Goal: Find specific page/section: Find specific page/section

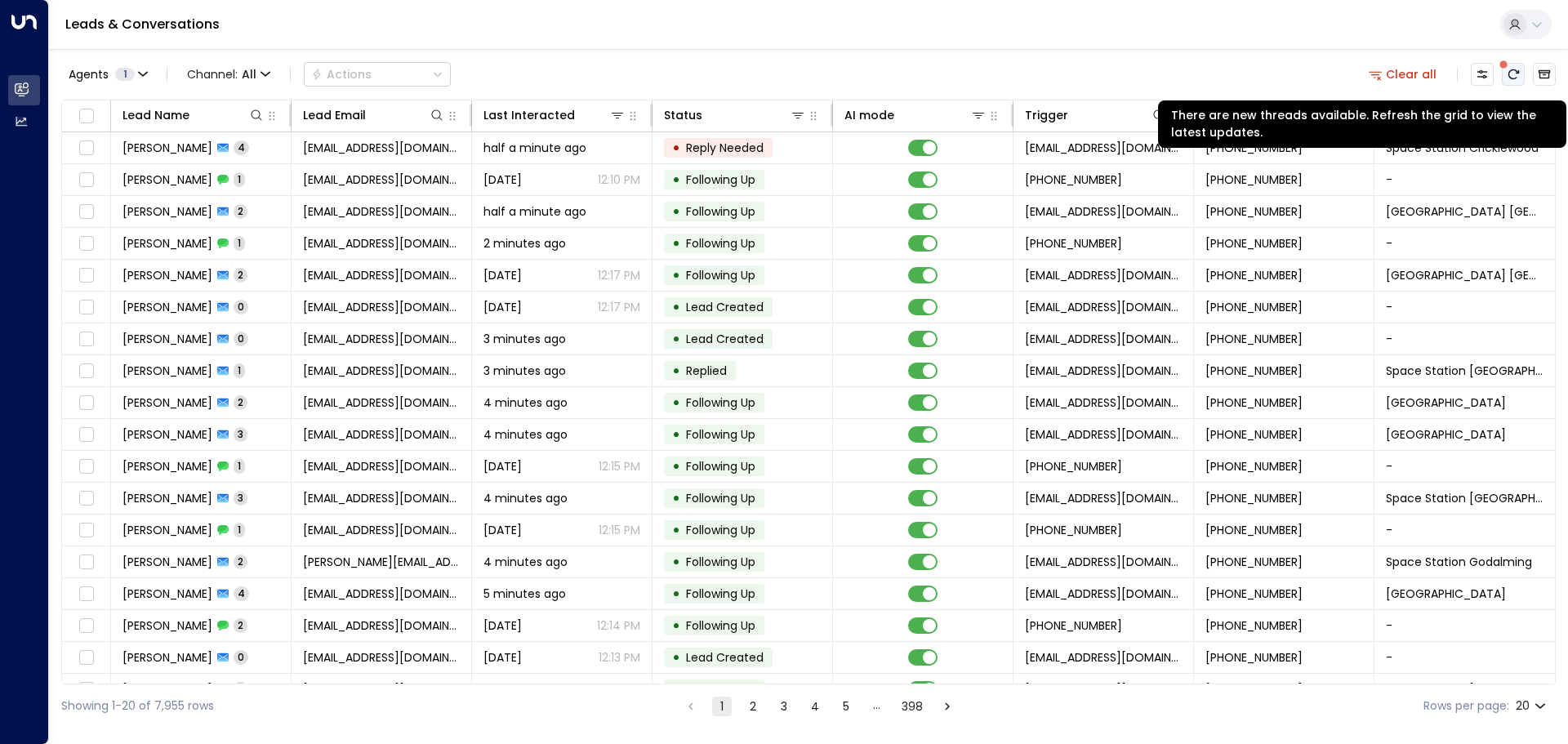
click at [1512, 73] on icon "There are new threads available. Refresh the grid to view the latest updates." at bounding box center [1512, 73] width 13 height 13
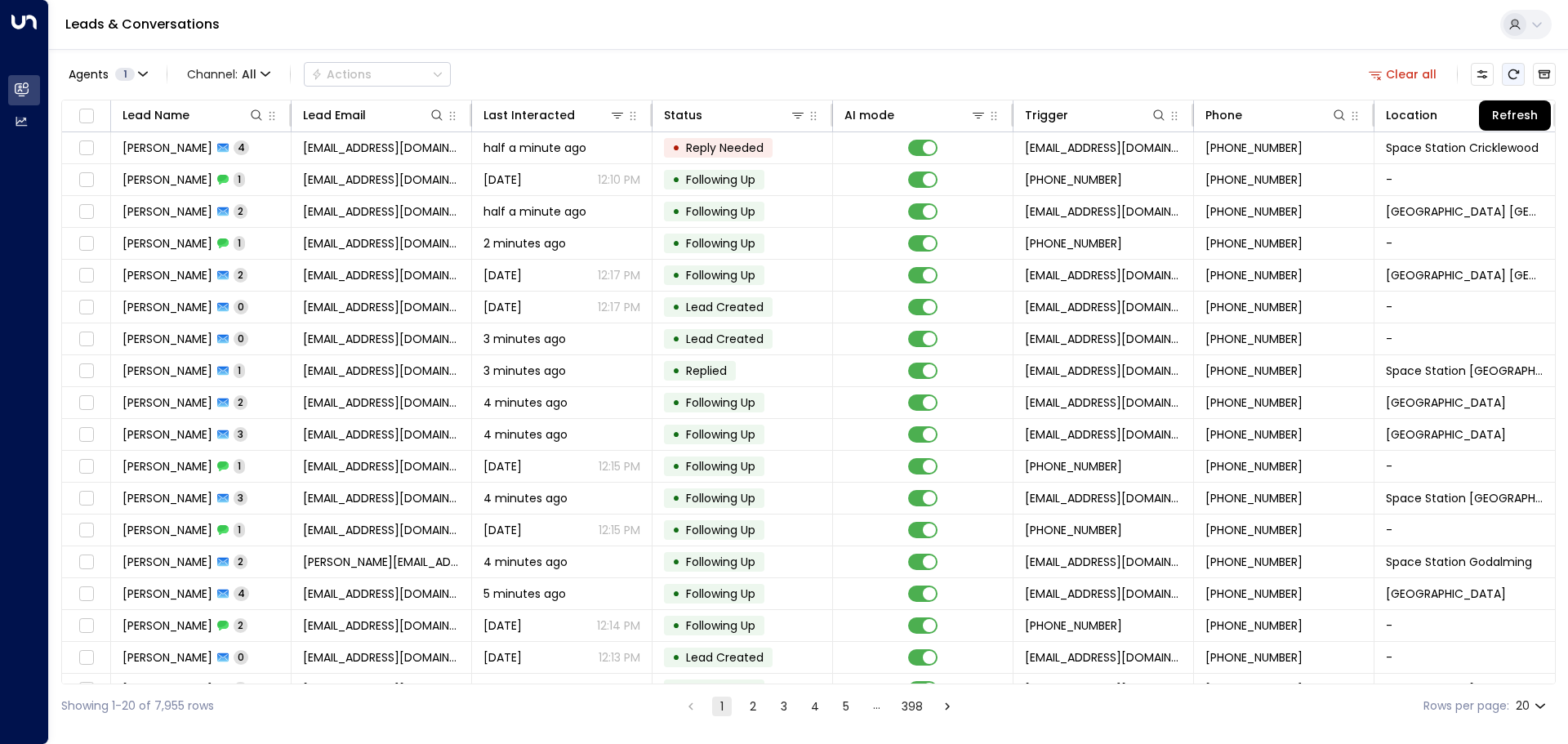
click at [1511, 79] on icon "Refresh" at bounding box center [1512, 73] width 13 height 13
click at [1519, 110] on icon at bounding box center [1520, 114] width 13 height 13
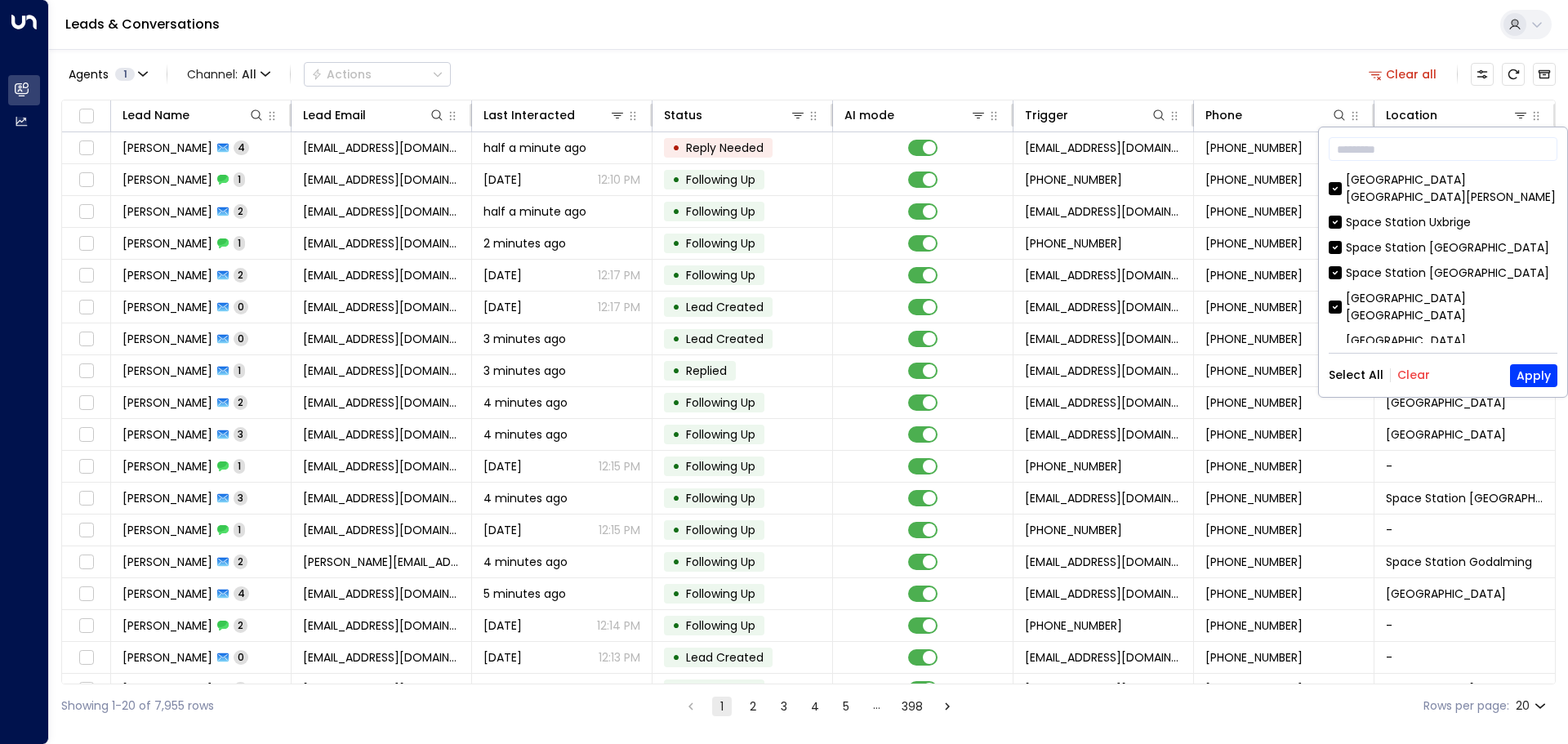
click at [1411, 375] on button "Clear" at bounding box center [1413, 374] width 32 height 13
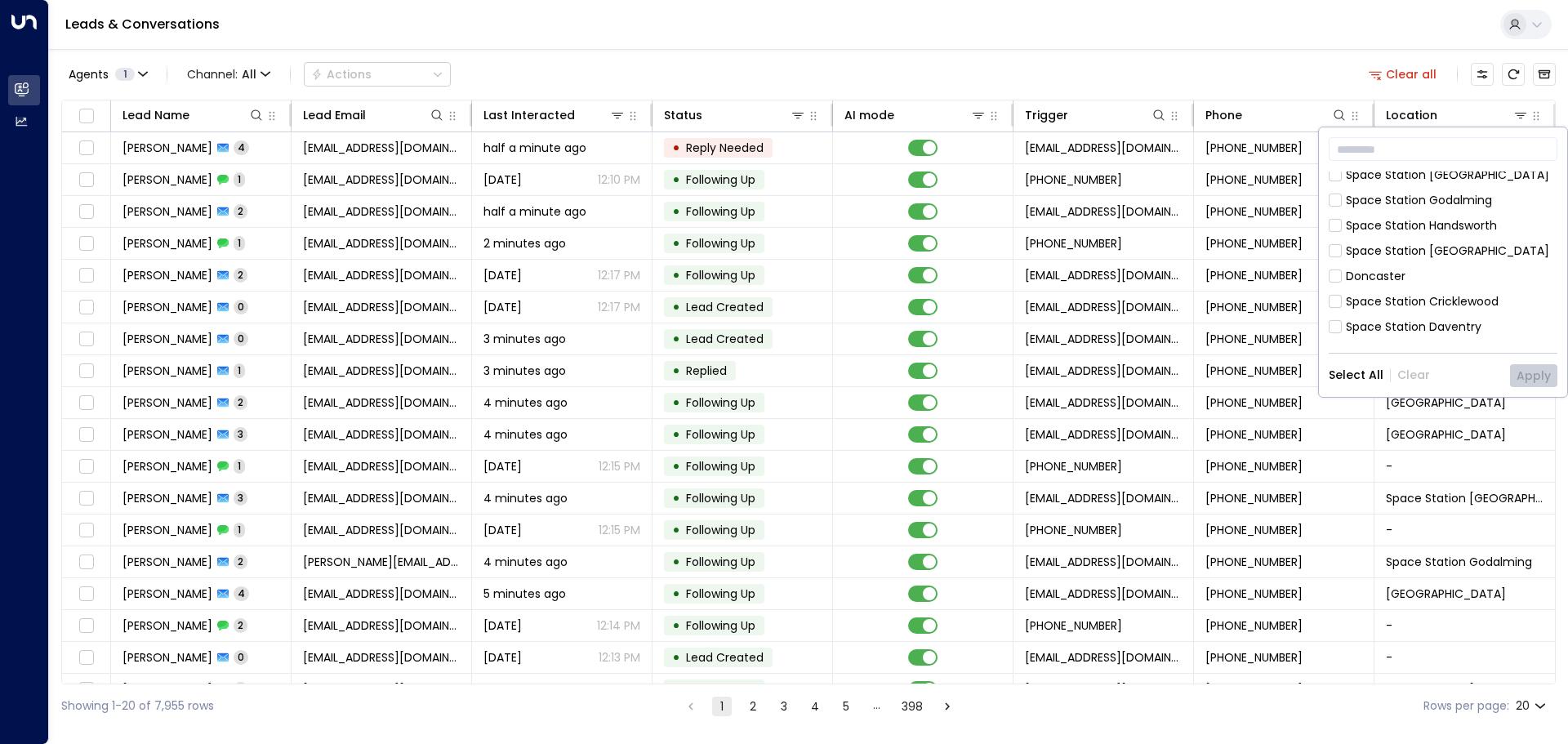
scroll to position [489, 0]
click at [1533, 375] on button "Apply" at bounding box center [1533, 375] width 47 height 23
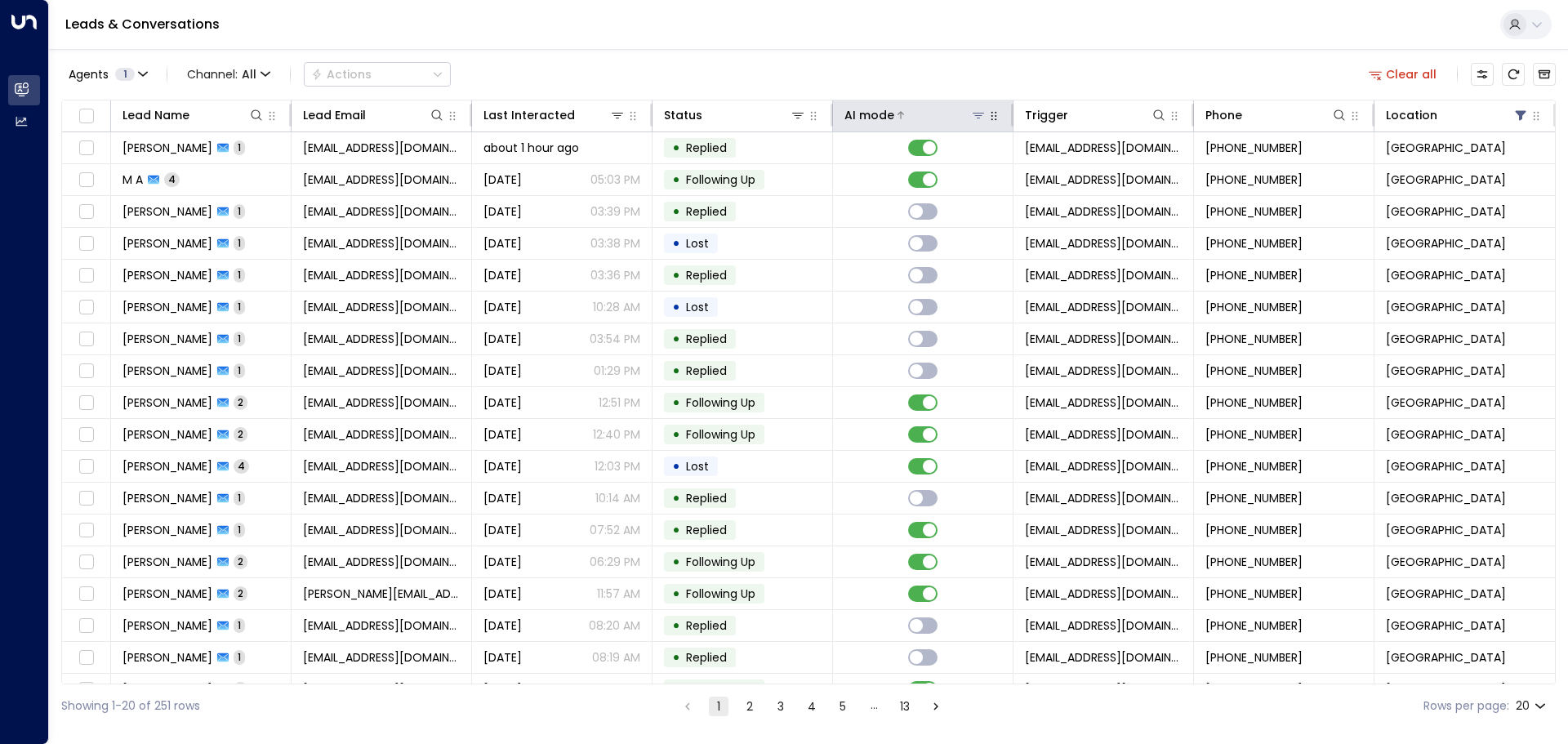
click at [975, 120] on icon at bounding box center [978, 114] width 13 height 13
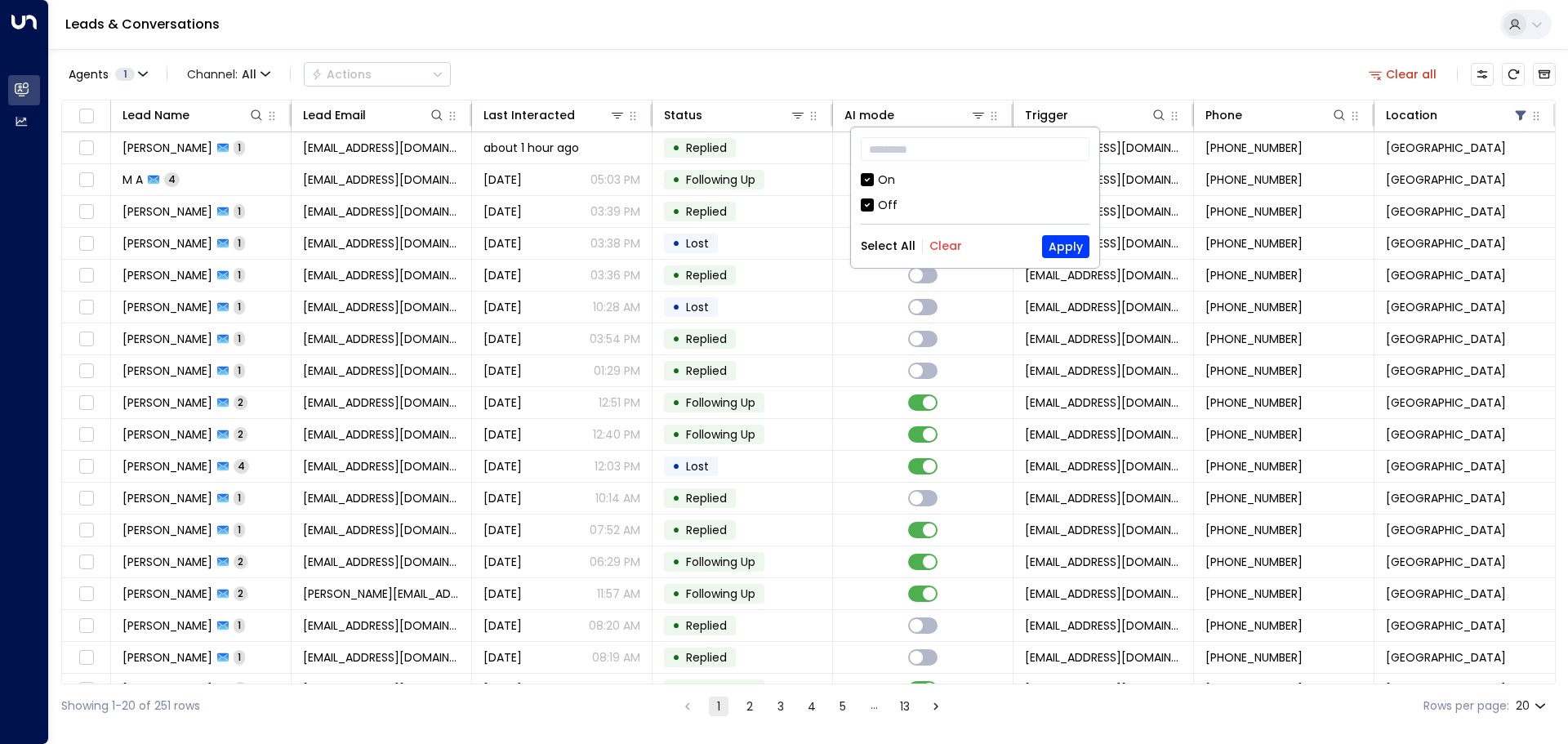
click at [876, 205] on div "Off" at bounding box center [975, 205] width 229 height 17
click at [1070, 239] on button "Apply" at bounding box center [1066, 246] width 47 height 23
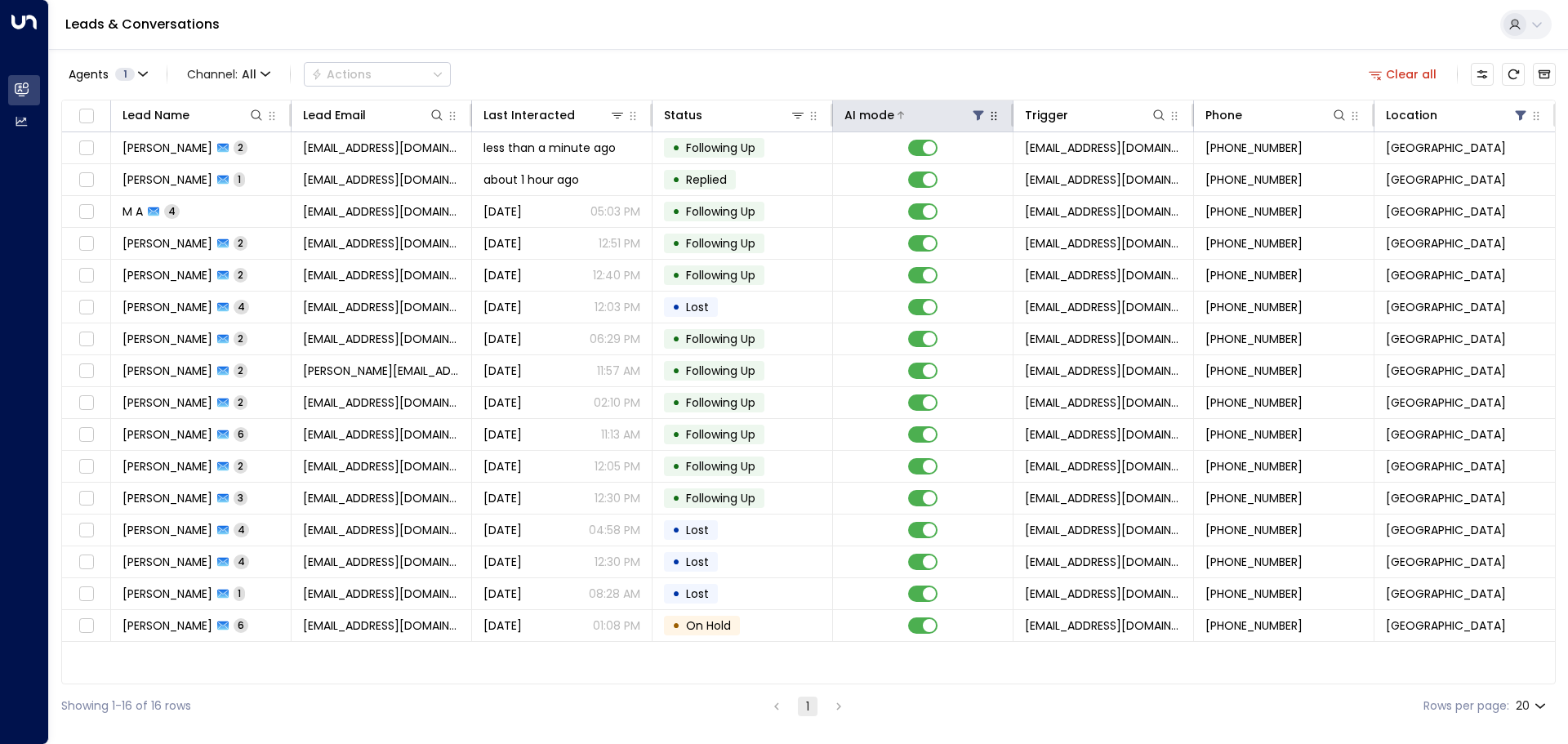
click at [984, 112] on icon at bounding box center [978, 114] width 13 height 13
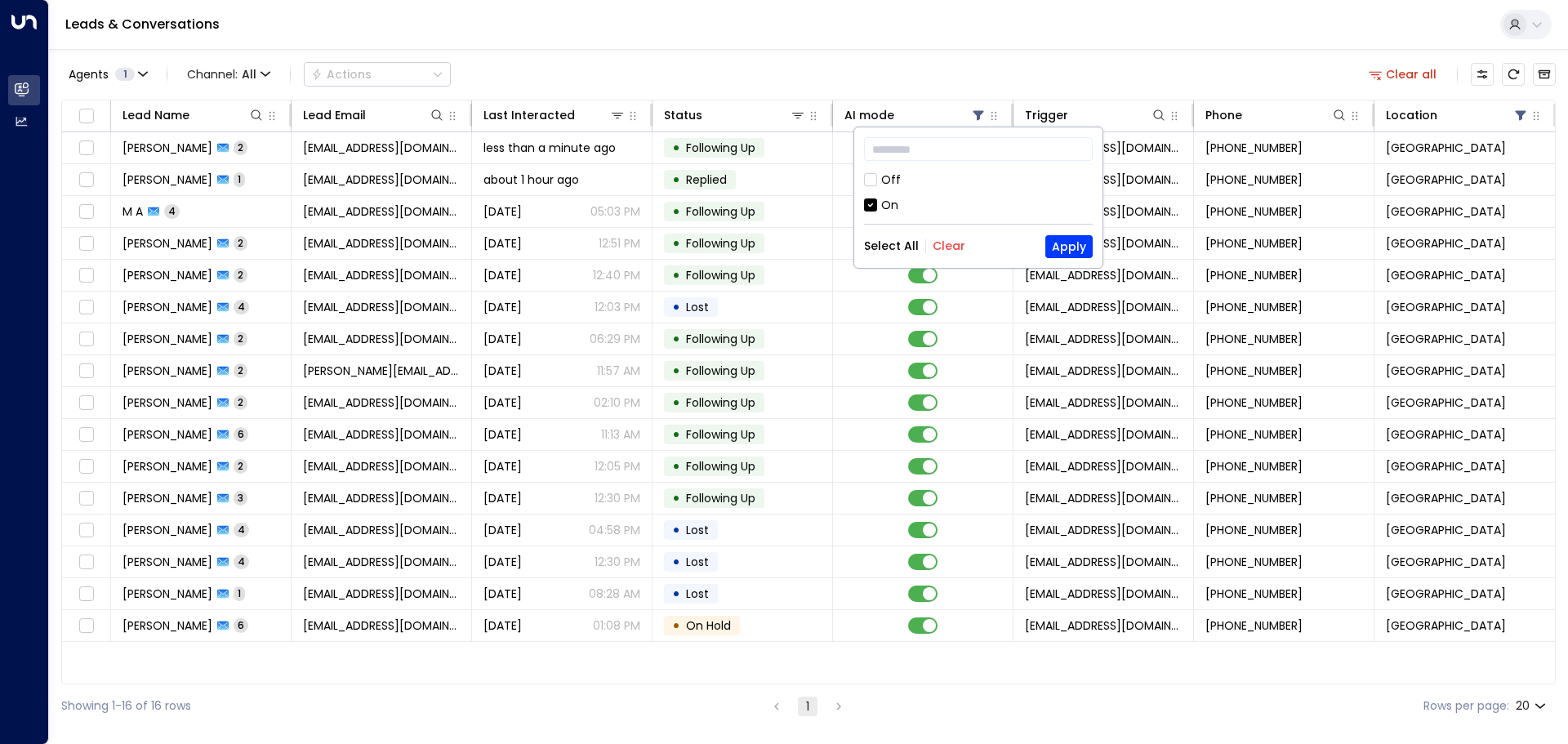
click at [884, 178] on div "Off" at bounding box center [890, 180] width 20 height 17
click at [1076, 247] on button "Apply" at bounding box center [1068, 246] width 47 height 23
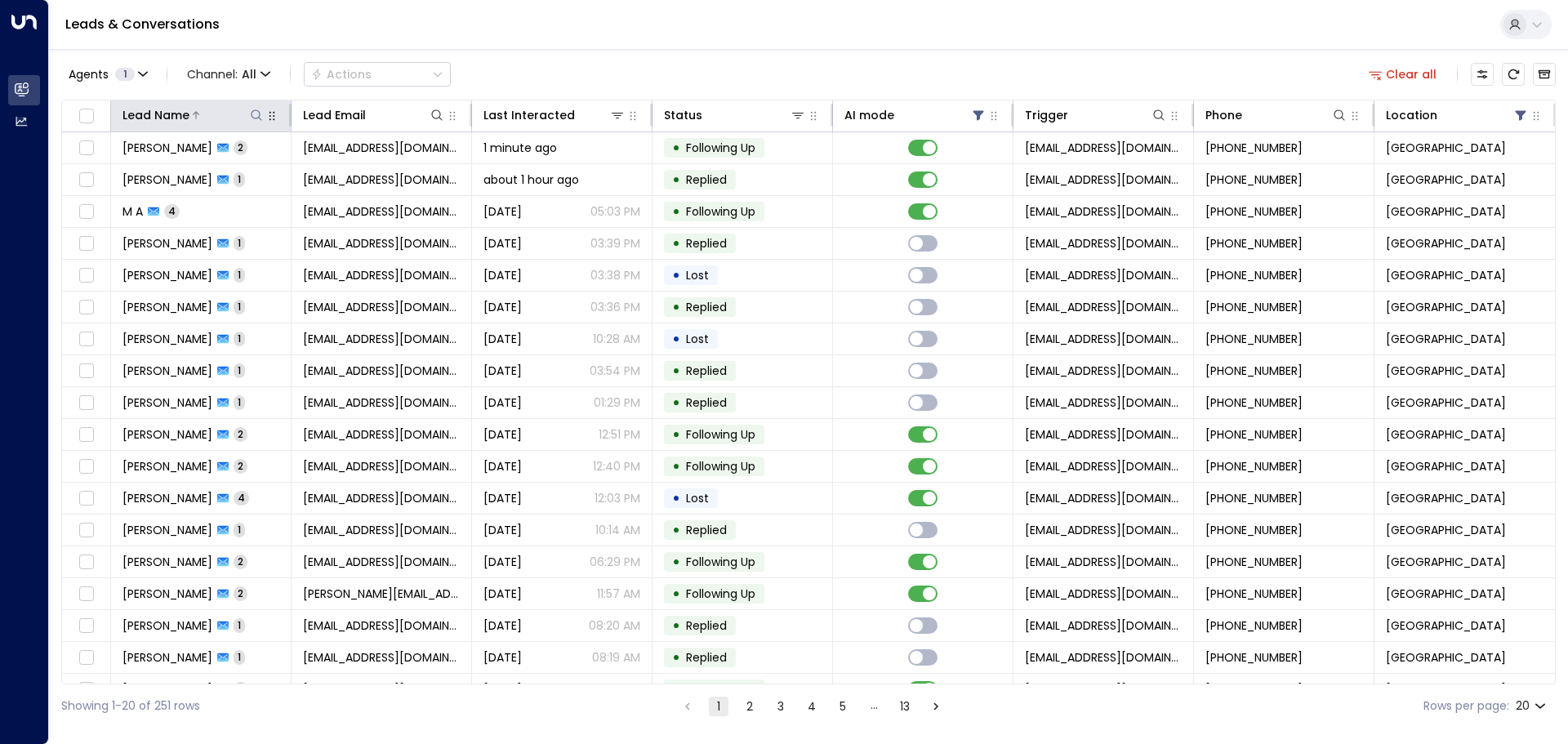
click at [253, 111] on icon at bounding box center [255, 114] width 10 height 10
type input "***"
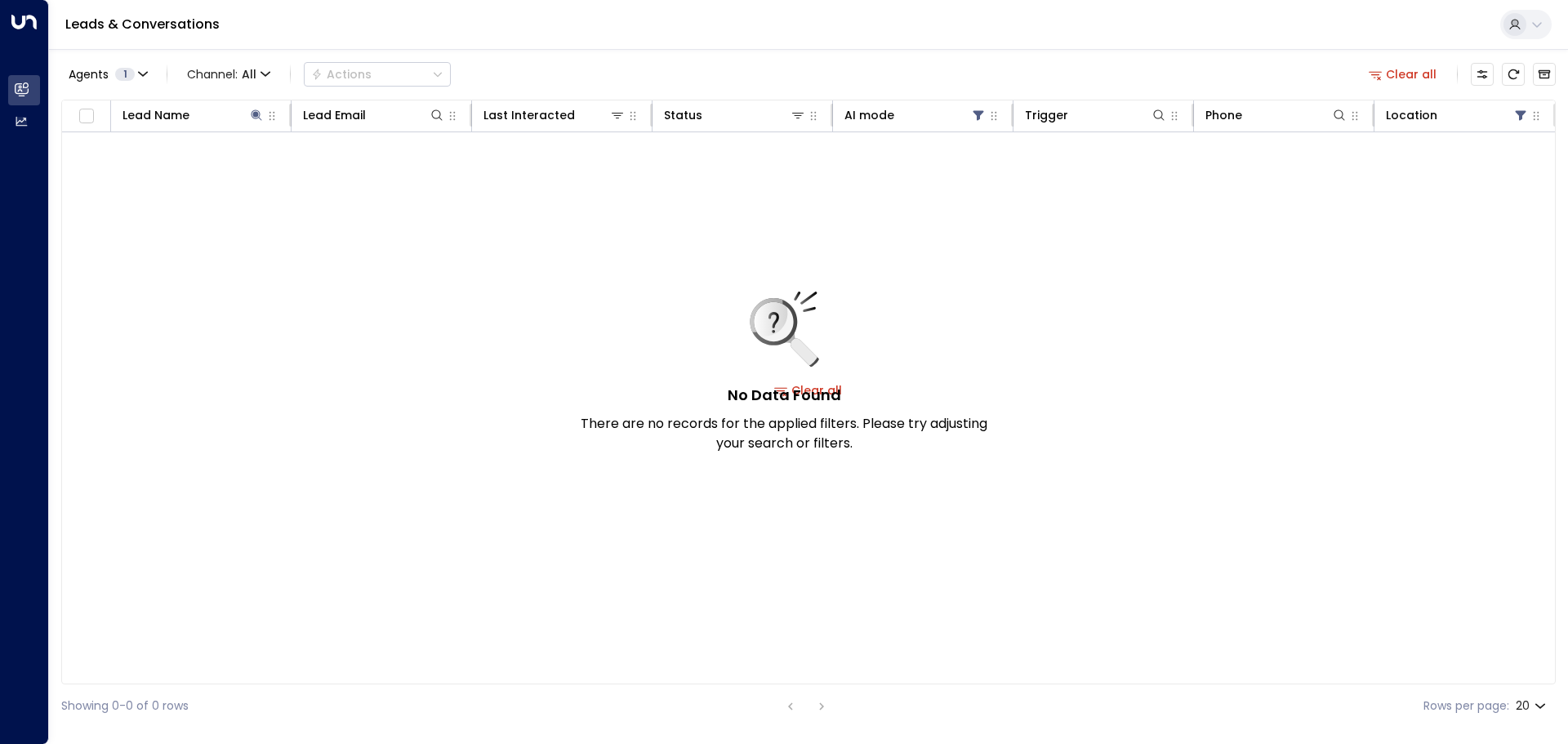
click at [693, 59] on div "Agents 1 Channel: All Actions Clear all" at bounding box center [808, 74] width 1495 height 34
click at [1524, 114] on icon at bounding box center [1520, 114] width 13 height 13
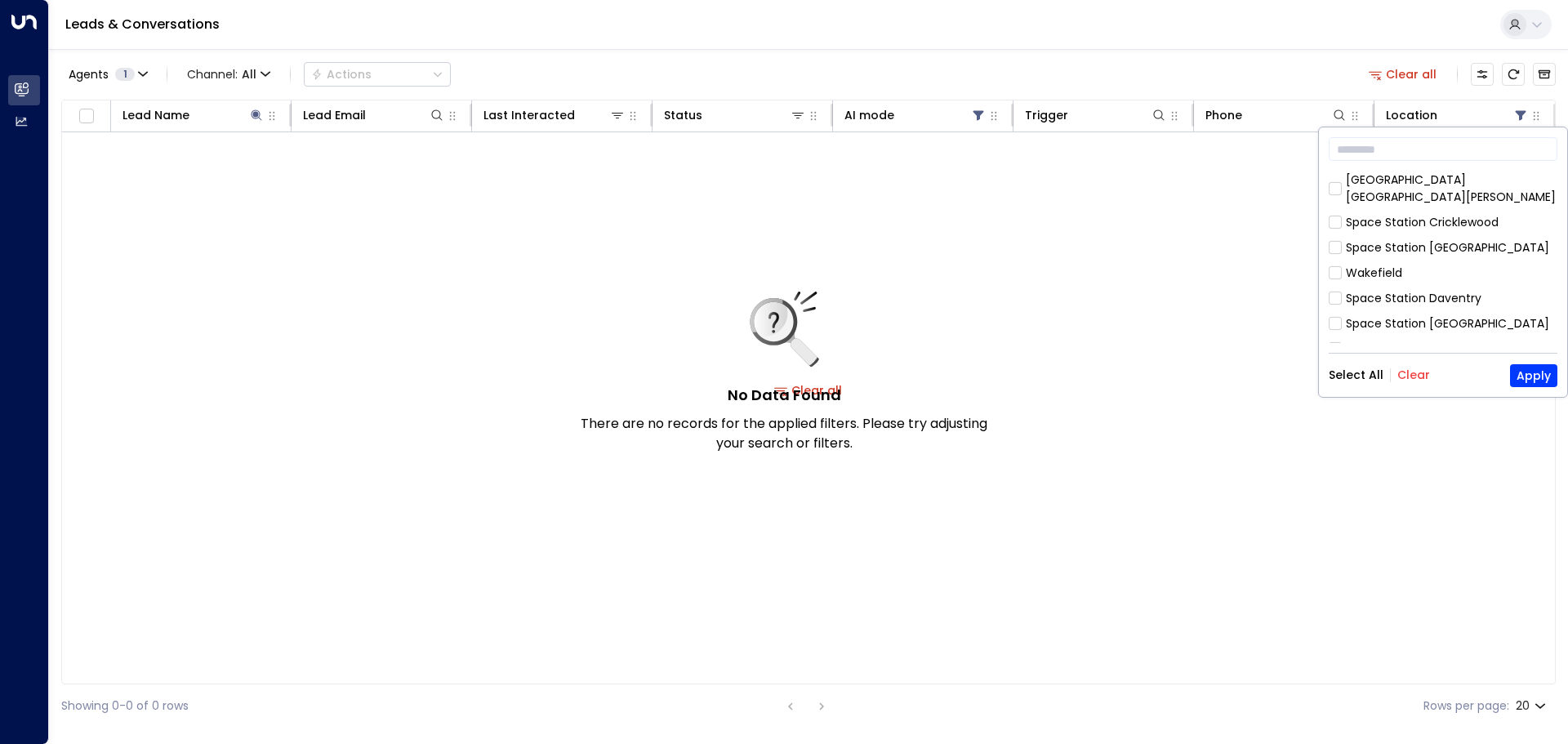
drag, startPoint x: 1407, startPoint y: 375, endPoint x: 1485, endPoint y: 373, distance: 78.0
click at [1407, 375] on button "Clear" at bounding box center [1413, 374] width 32 height 13
click at [1533, 373] on button "Apply" at bounding box center [1533, 375] width 47 height 23
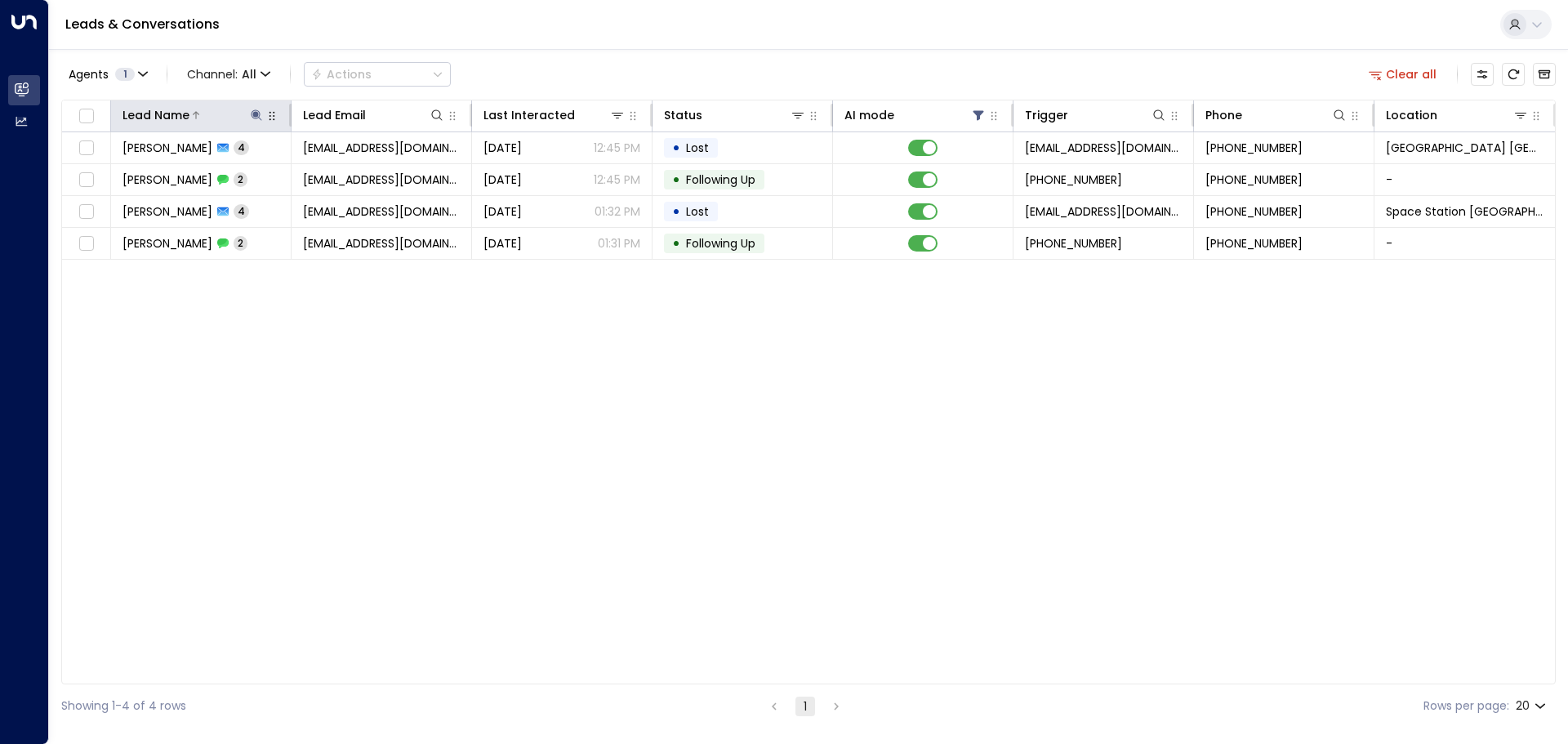
click at [252, 114] on icon at bounding box center [255, 114] width 13 height 13
click at [358, 175] on icon "button" at bounding box center [358, 174] width 13 height 13
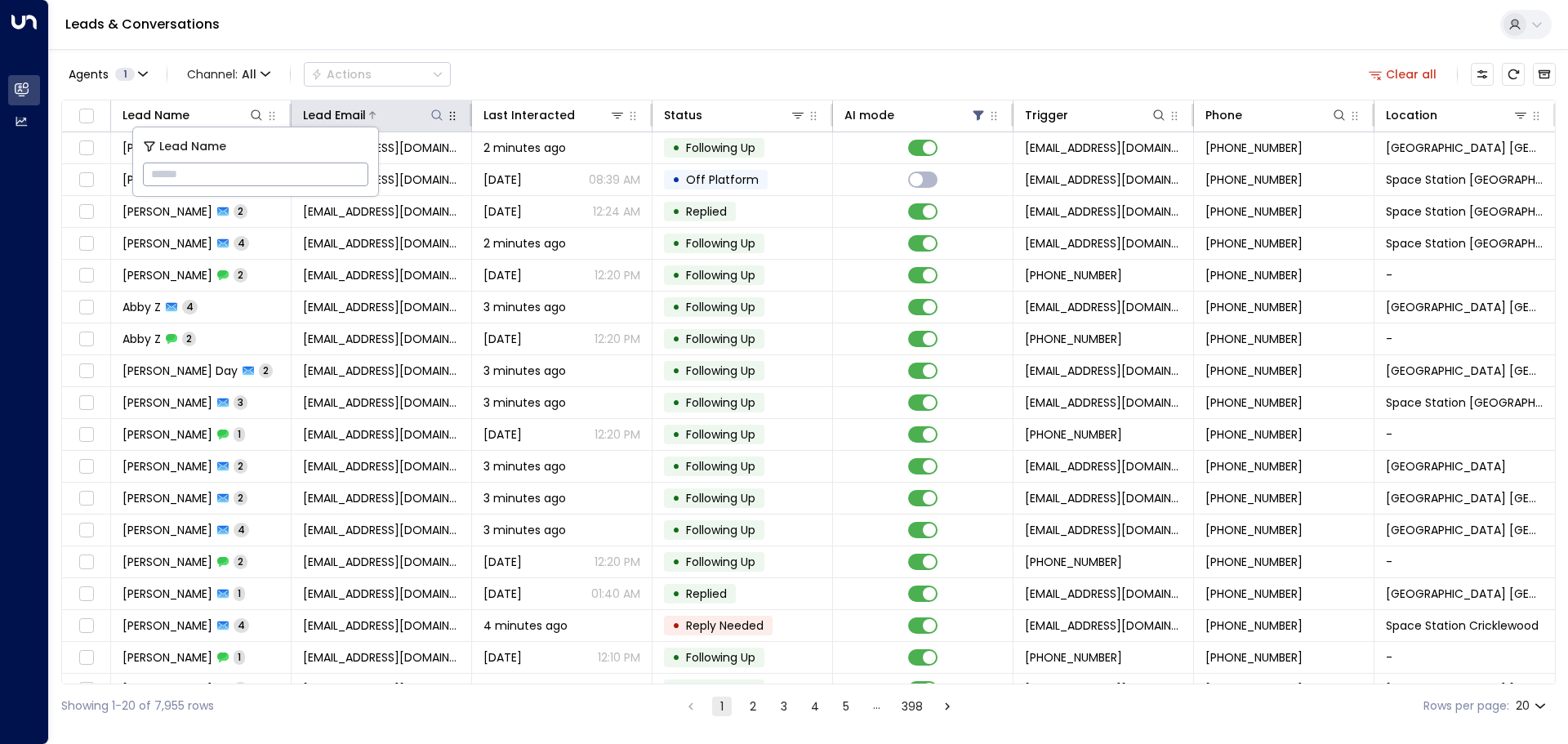
click at [434, 111] on icon at bounding box center [437, 114] width 13 height 13
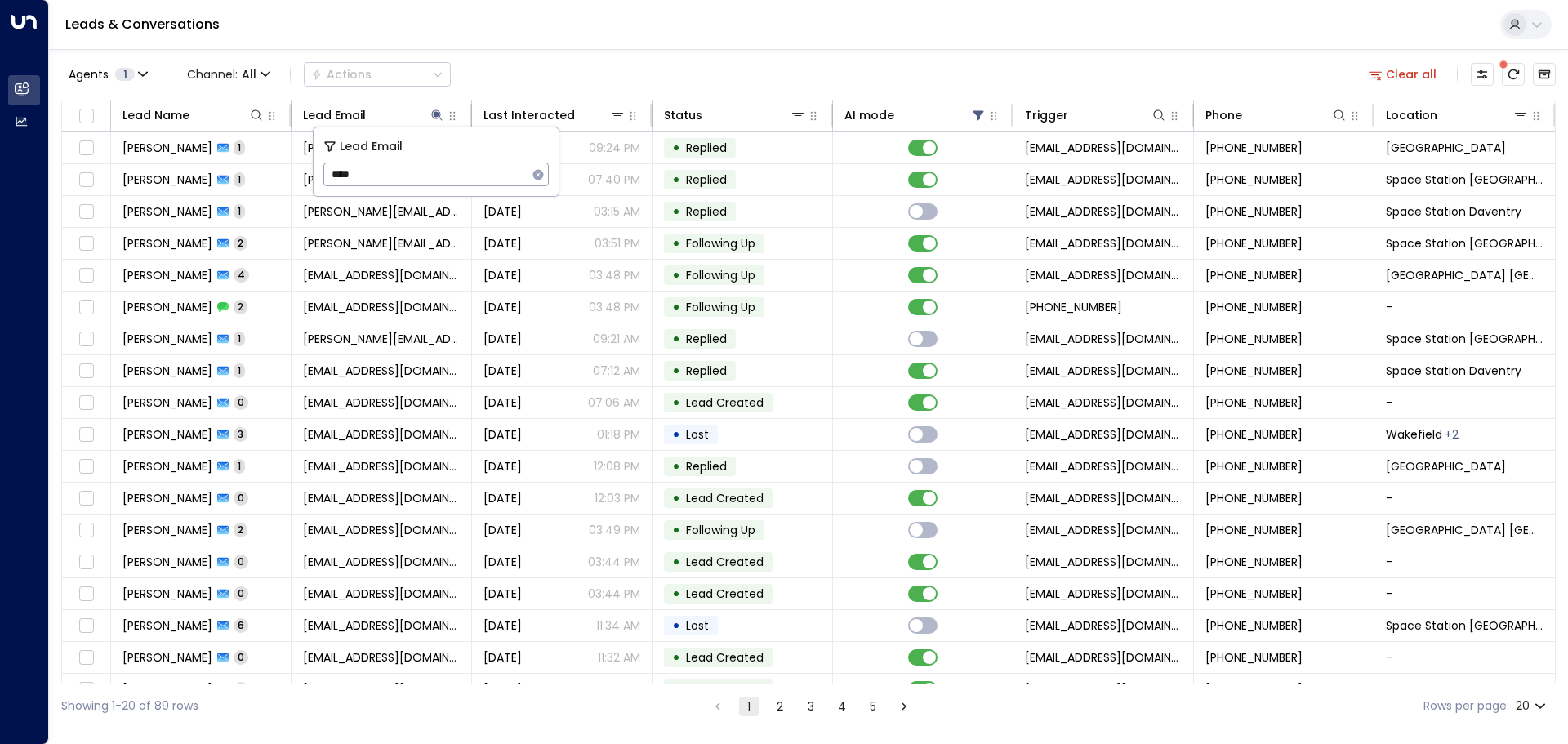
type input "****"
click at [536, 176] on icon "button" at bounding box center [538, 174] width 10 height 10
click at [765, 42] on div "Leads & Conversations" at bounding box center [808, 25] width 1519 height 50
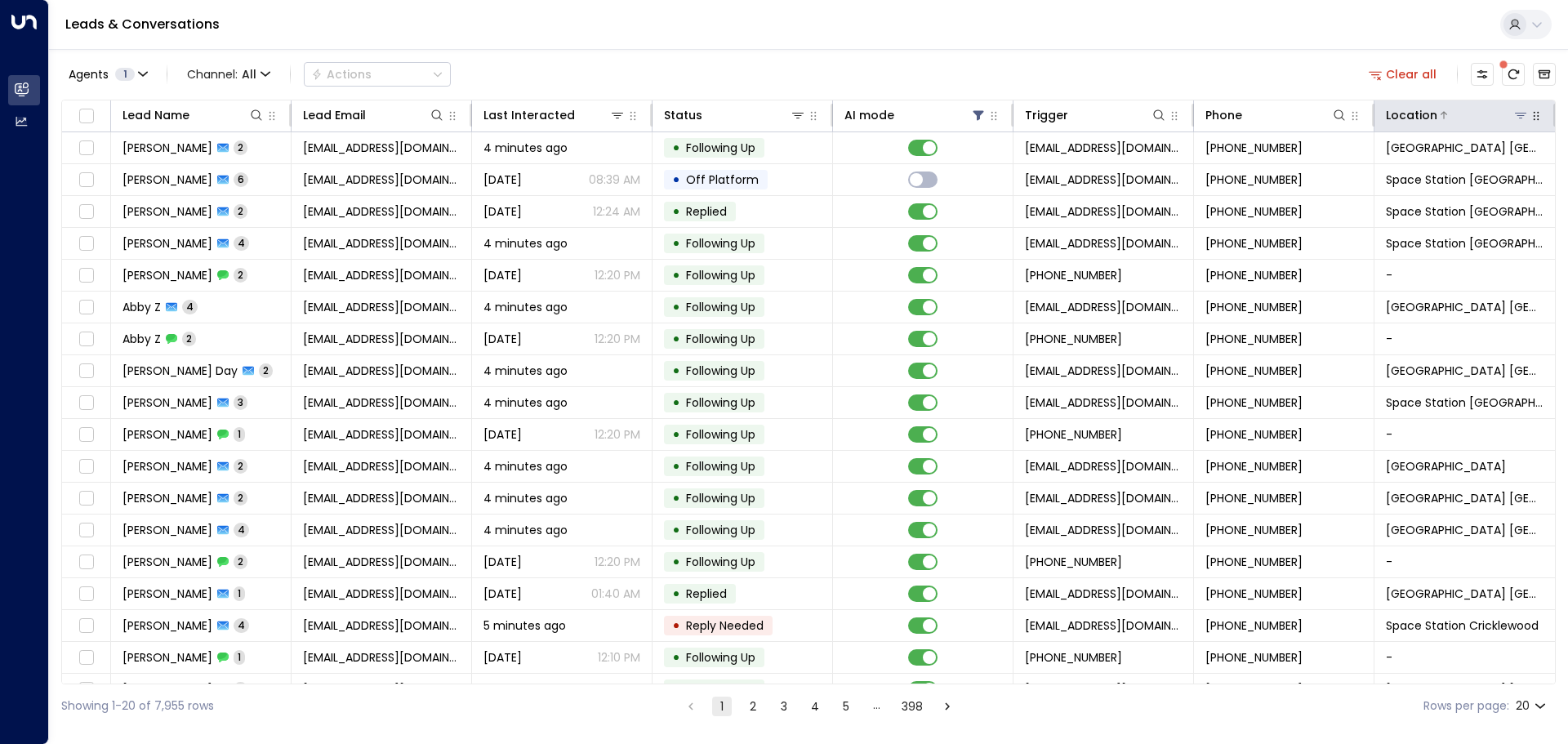
click at [1512, 113] on button at bounding box center [1520, 114] width 16 height 16
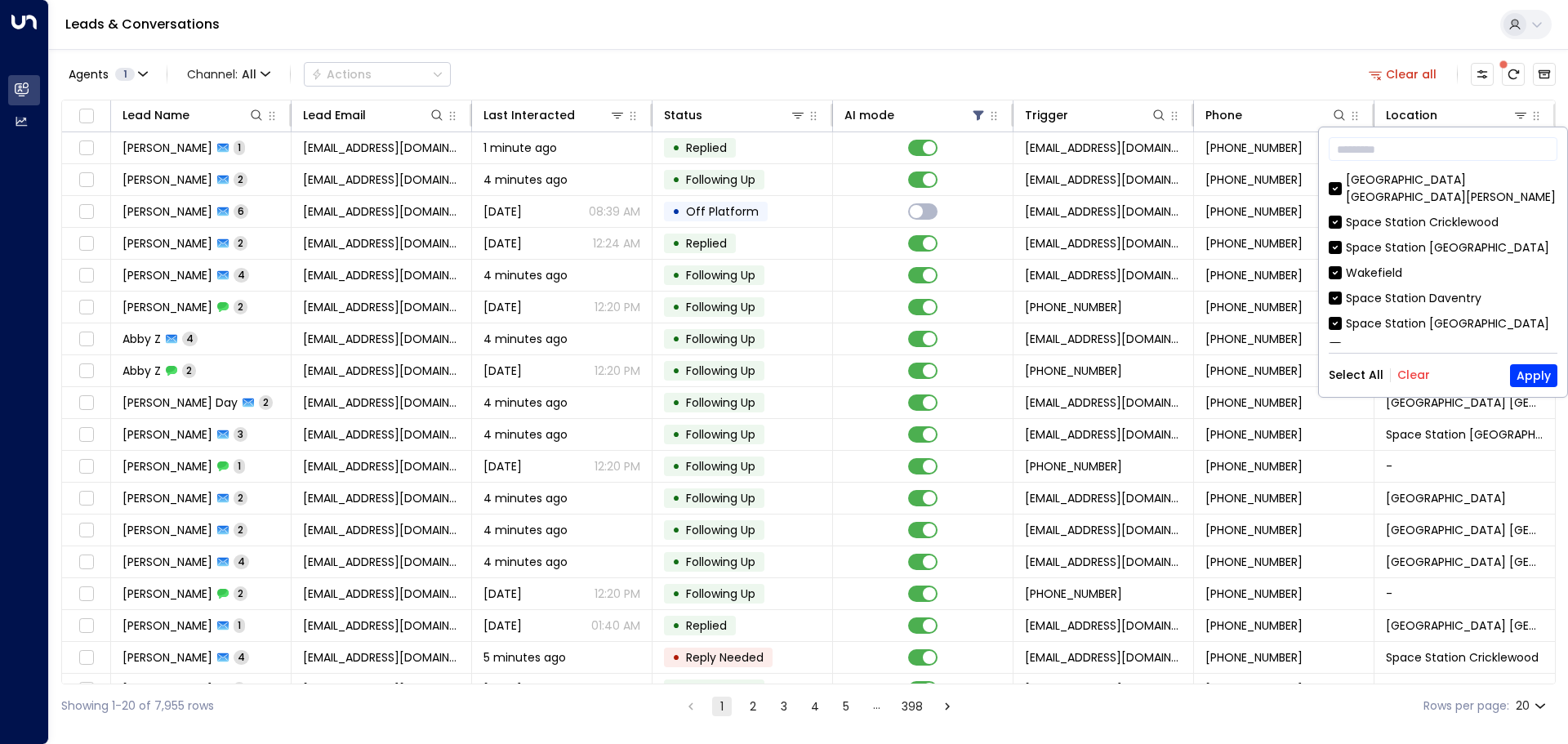
click at [1412, 378] on button "Clear" at bounding box center [1413, 374] width 32 height 13
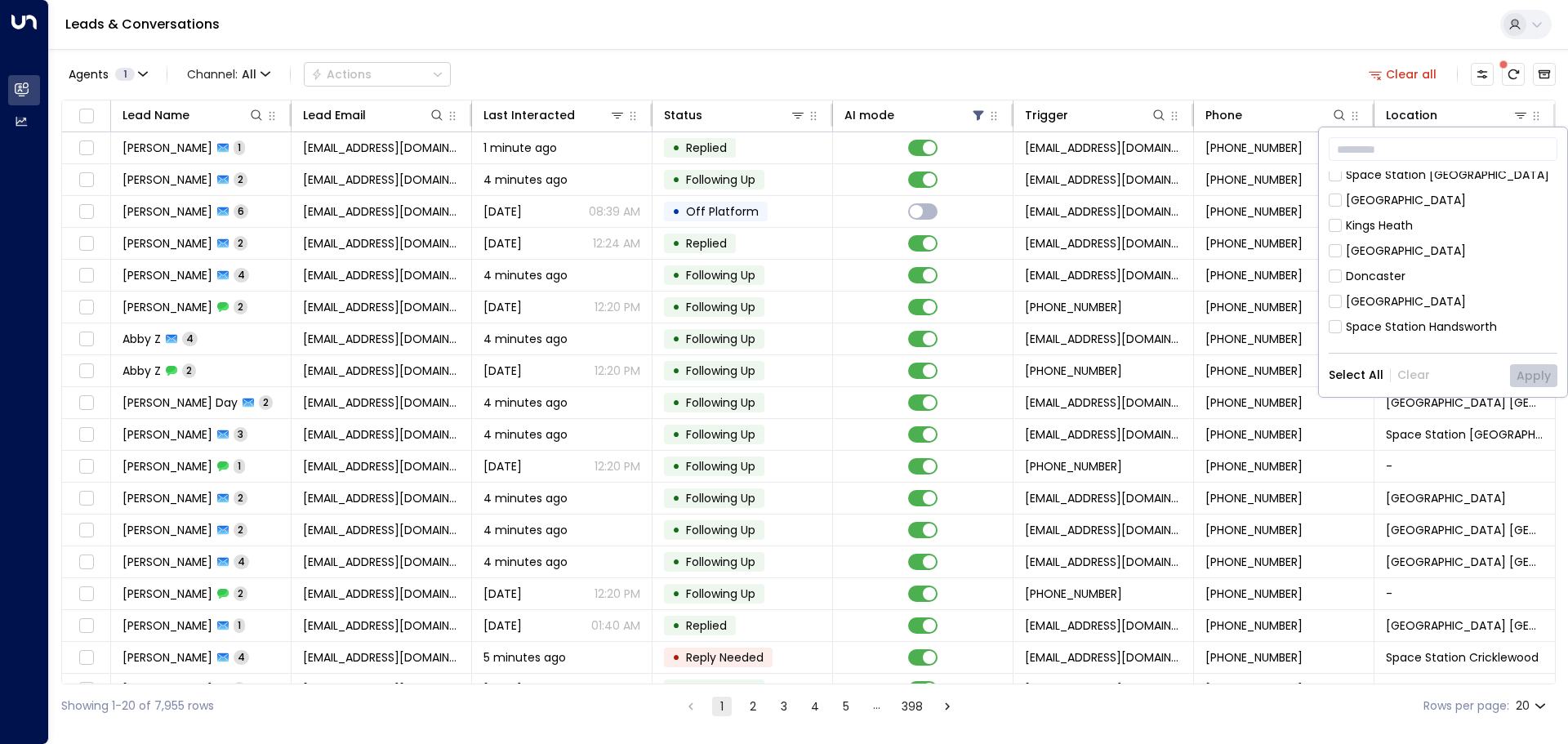
scroll to position [202, 0]
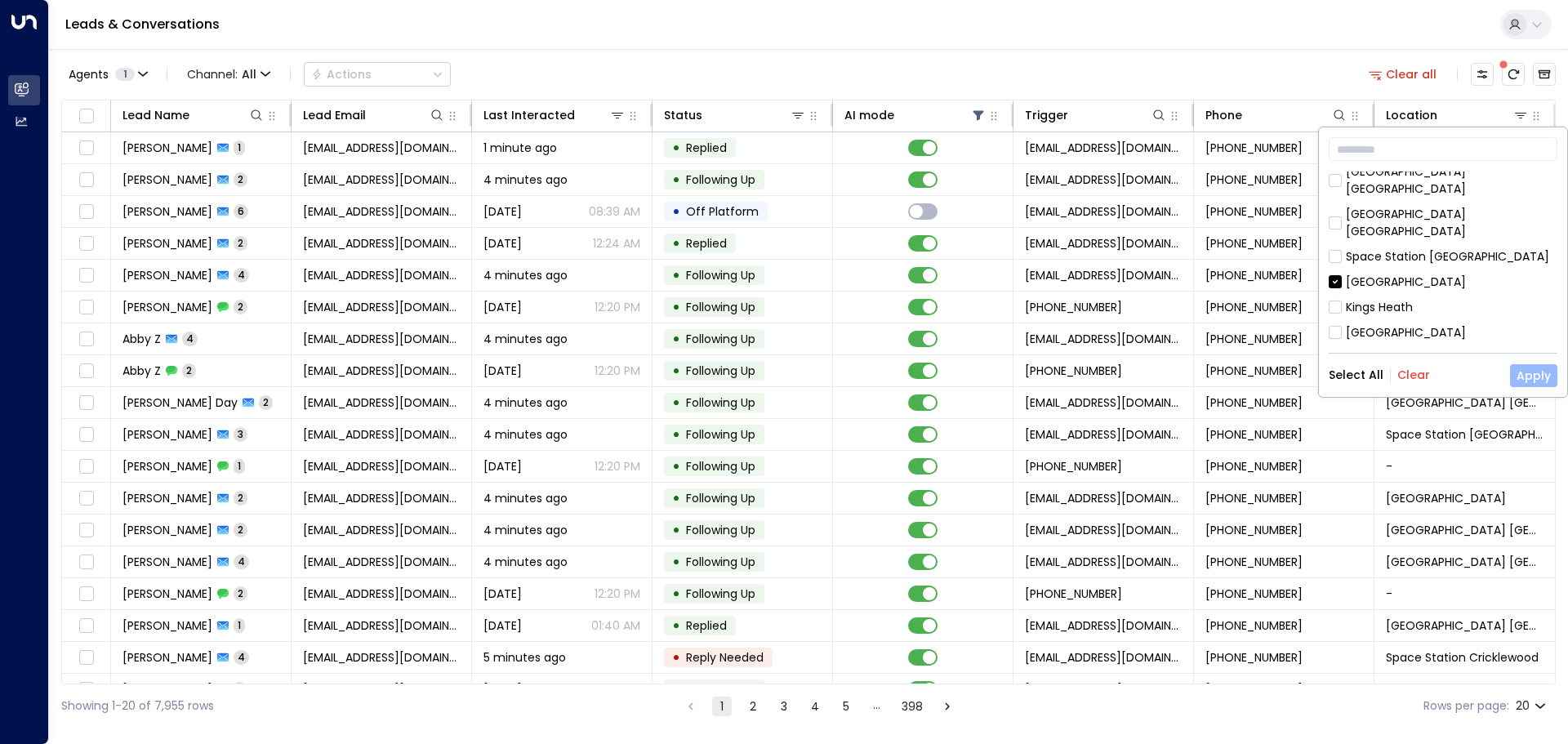
click at [1535, 370] on button "Apply" at bounding box center [1533, 375] width 47 height 23
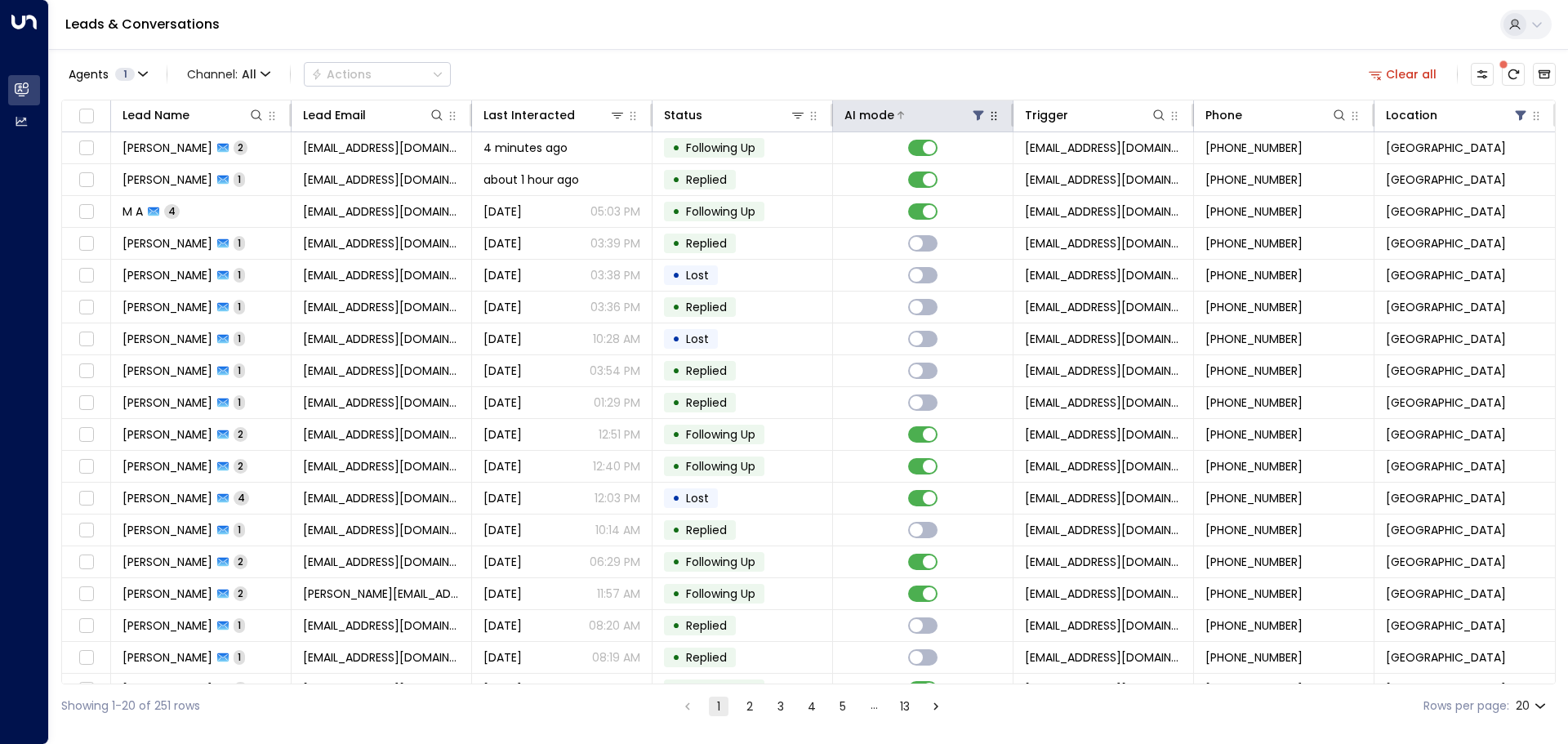
click at [973, 114] on icon at bounding box center [978, 115] width 10 height 9
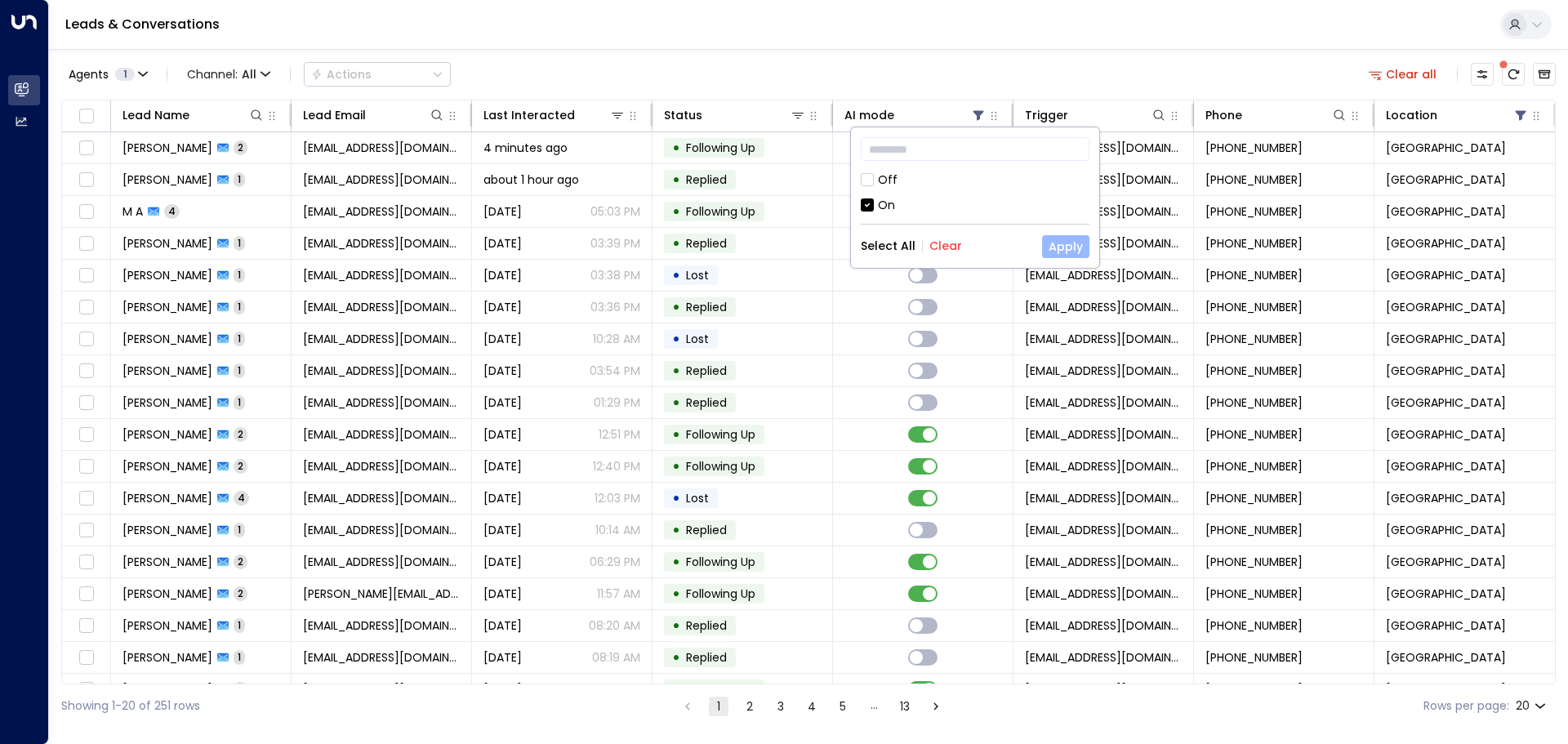
click at [1067, 243] on button "Apply" at bounding box center [1066, 246] width 47 height 23
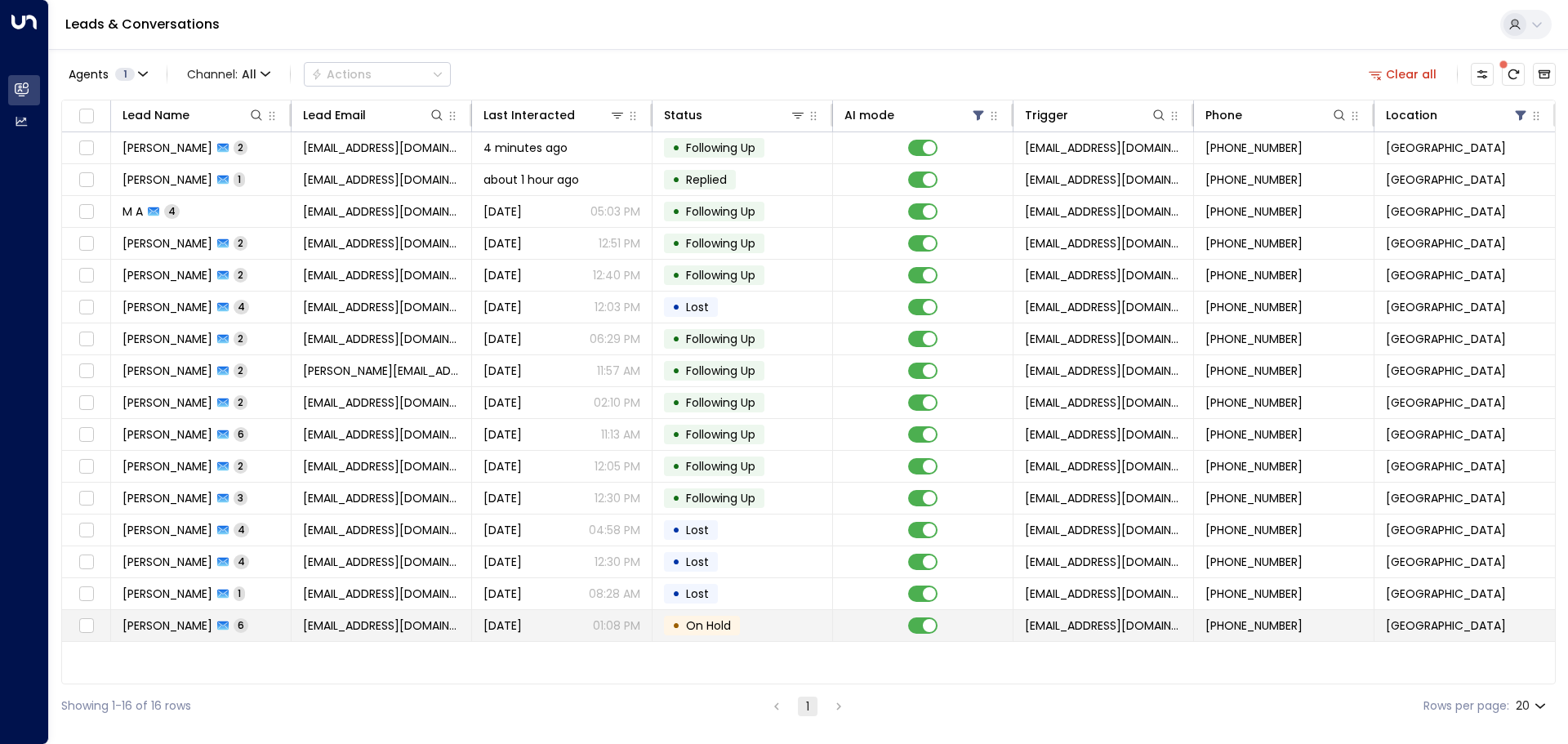
click at [710, 621] on span "On Hold" at bounding box center [708, 625] width 45 height 16
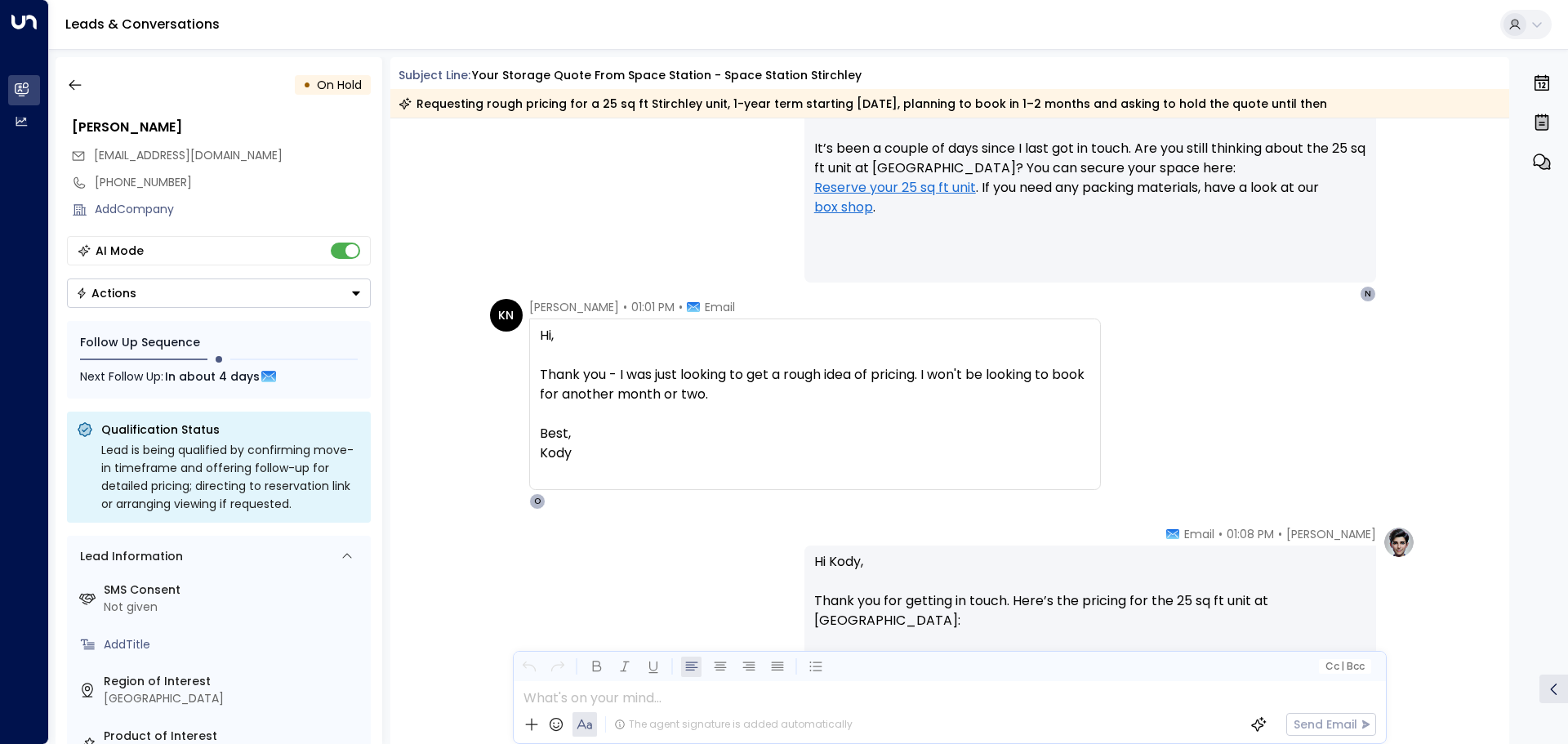
scroll to position [2047, 0]
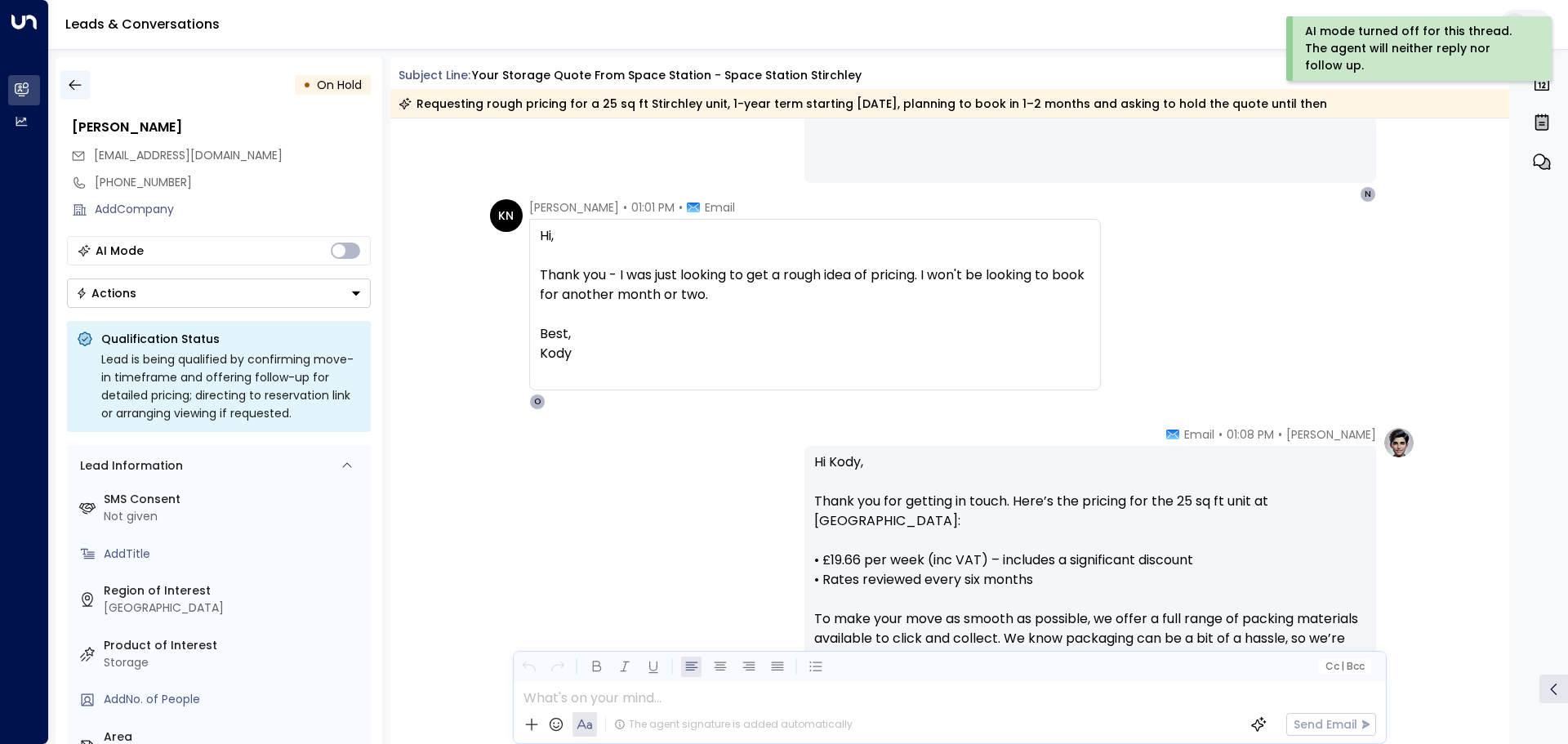
click at [77, 83] on icon "button" at bounding box center [74, 85] width 16 height 16
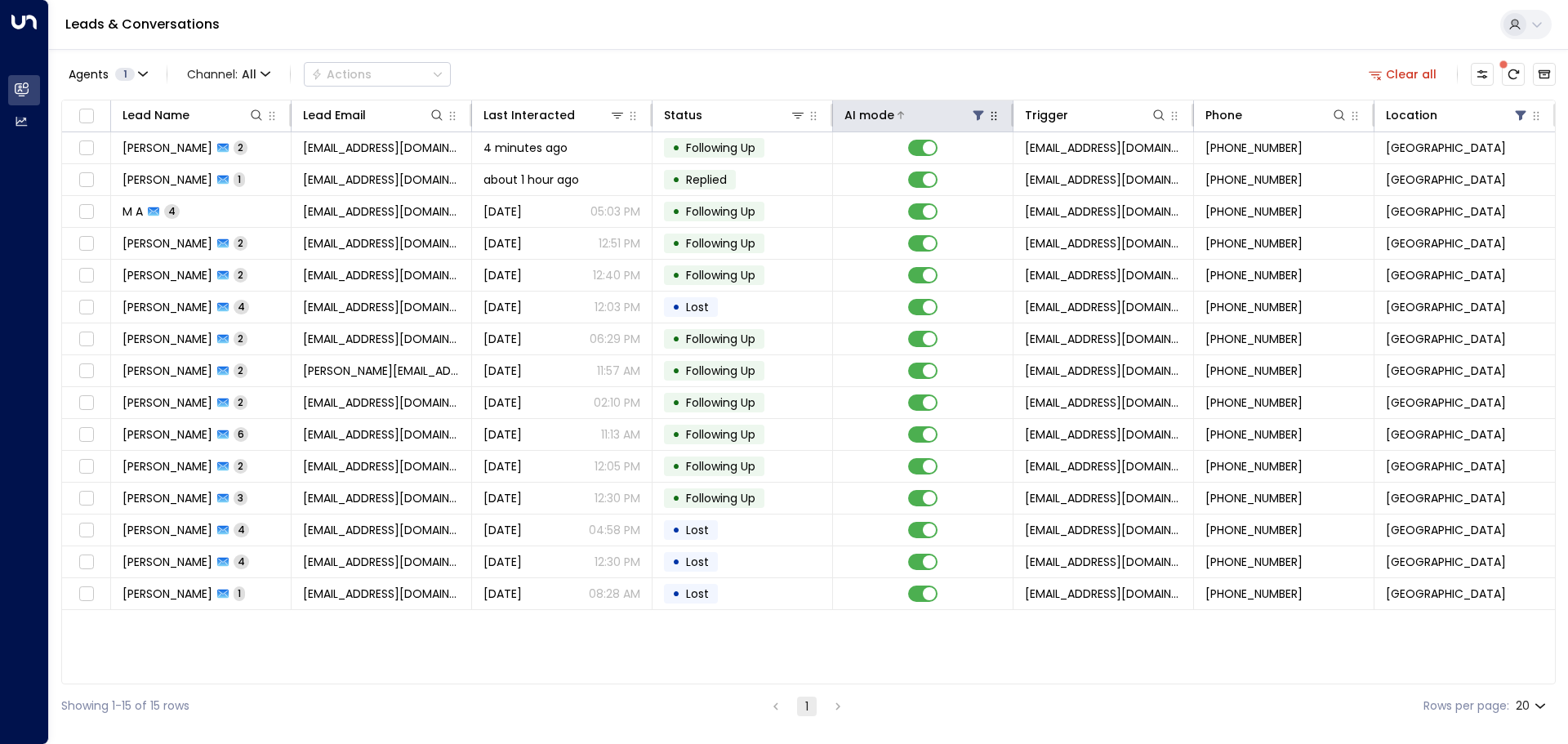
click at [978, 114] on icon at bounding box center [978, 115] width 10 height 9
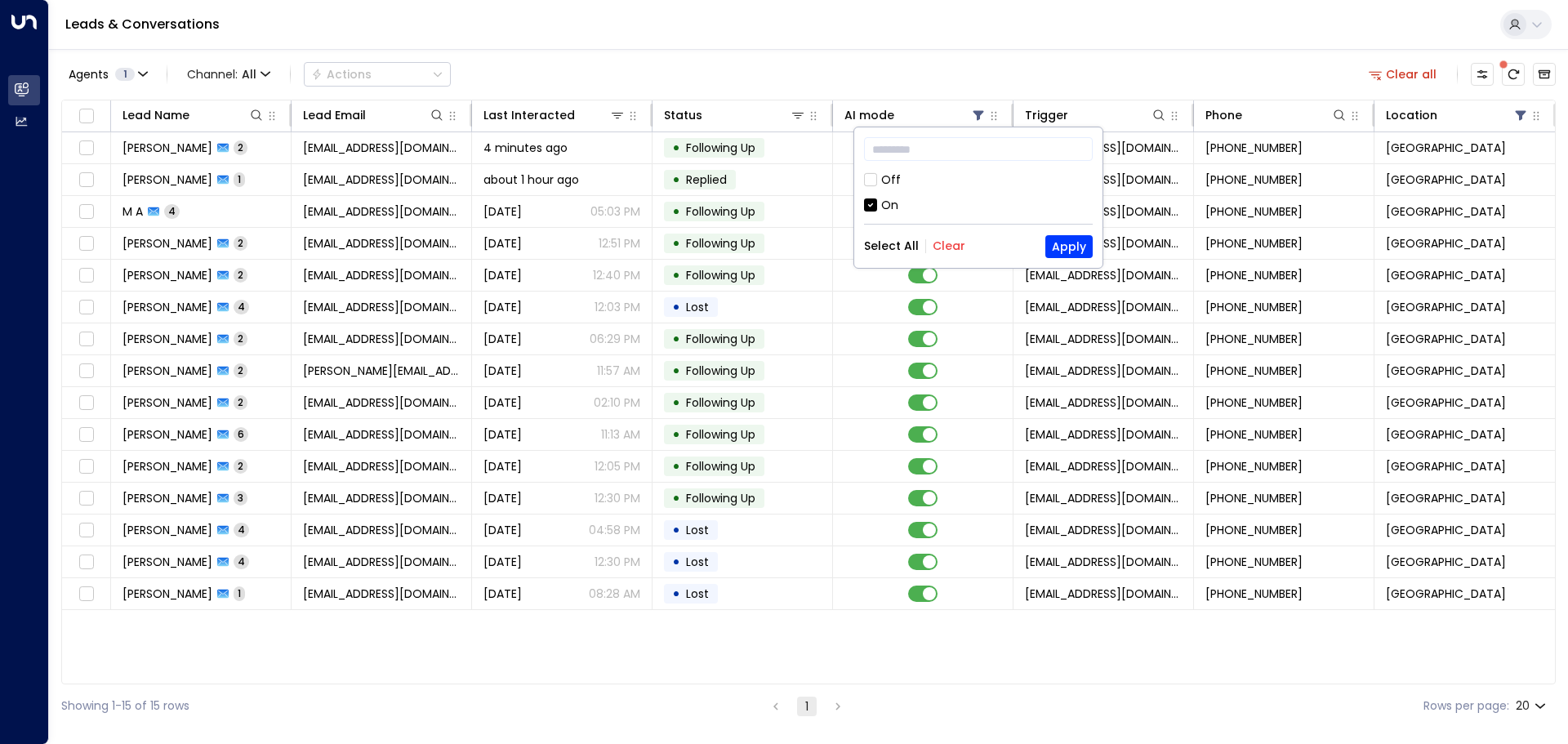
click at [886, 175] on div "Off" at bounding box center [890, 180] width 20 height 17
click at [1068, 248] on button "Apply" at bounding box center [1068, 246] width 47 height 23
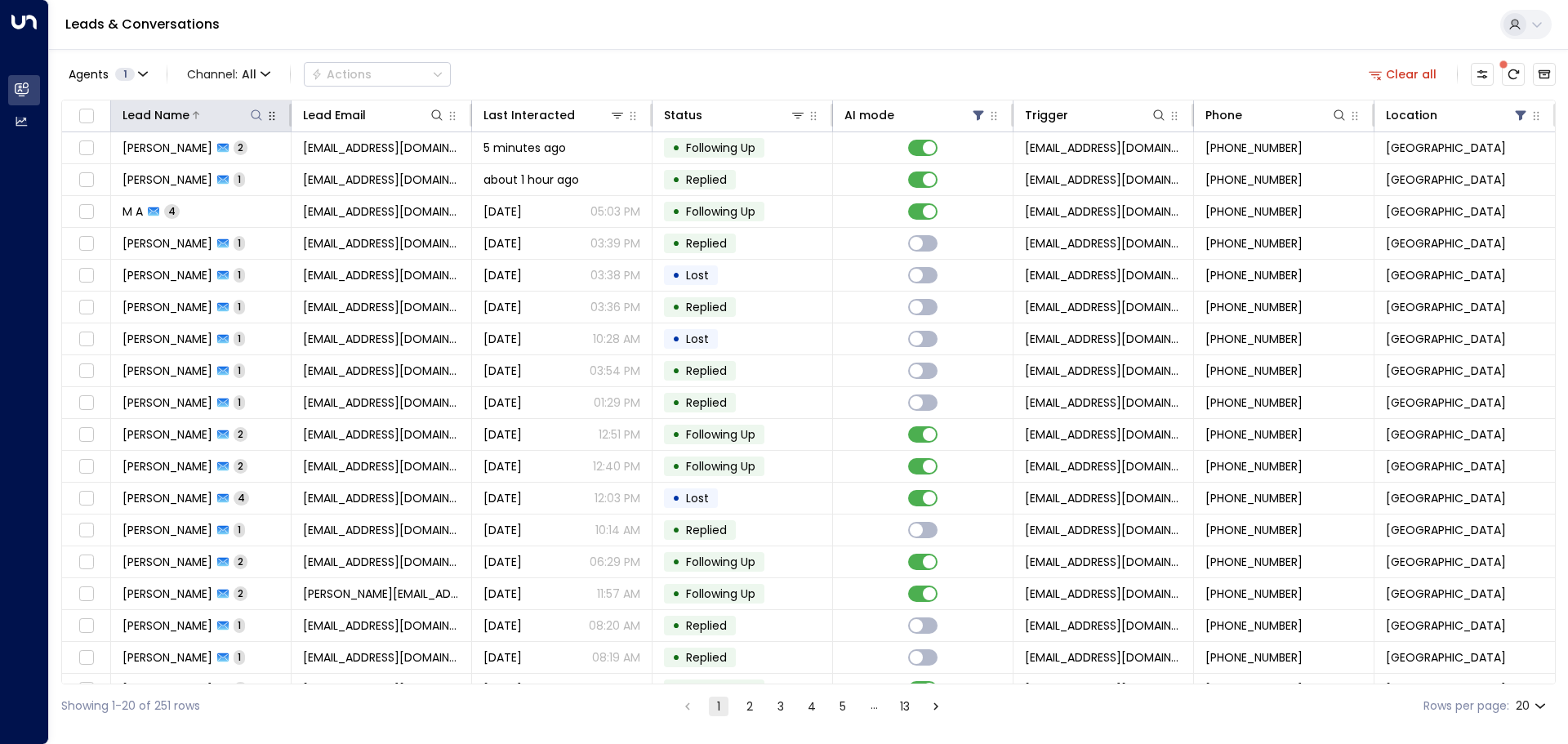
click at [250, 114] on icon at bounding box center [255, 114] width 10 height 10
type input "****"
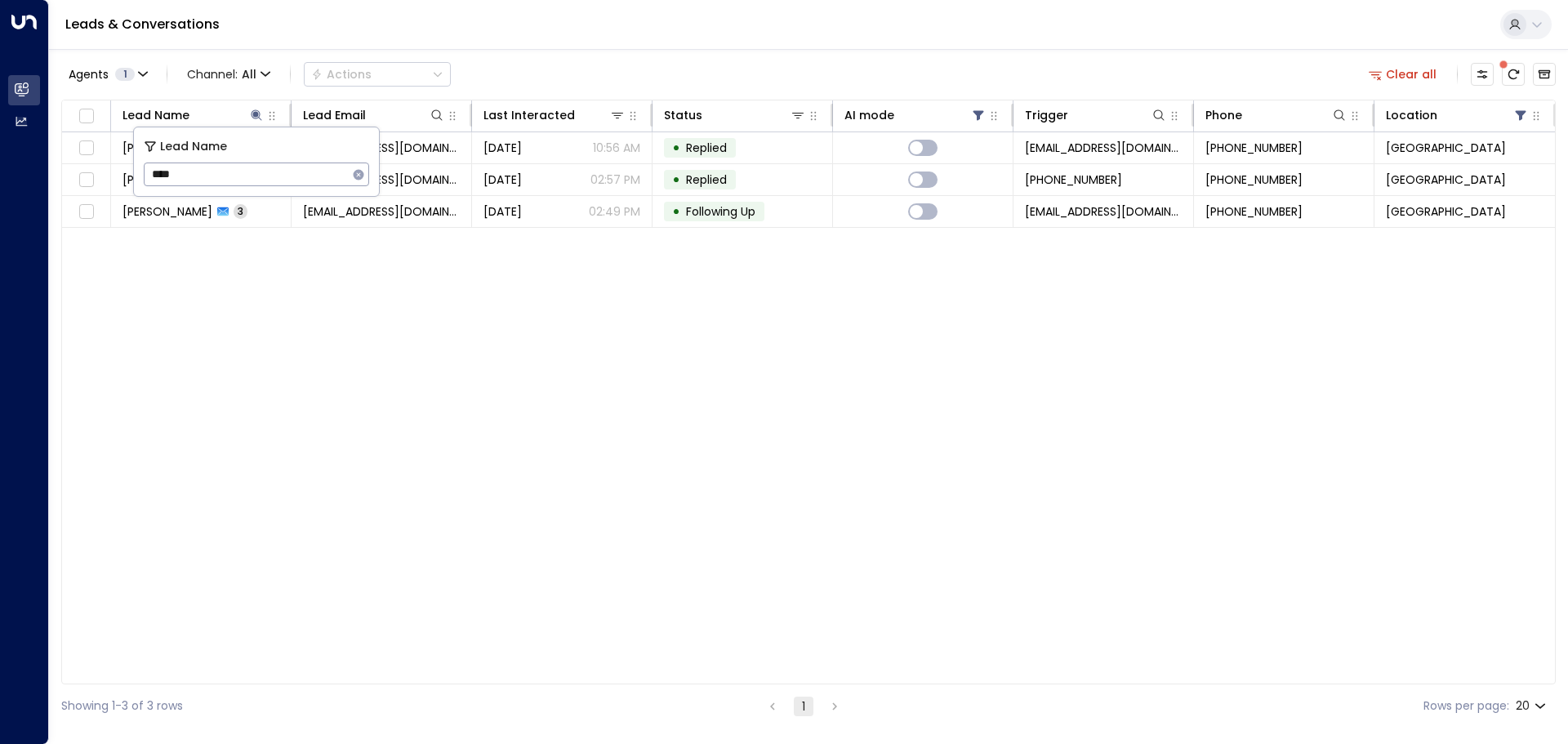
click at [772, 50] on div "Agents 1 Channel: All Actions Clear all Lead Name Lead Email Last Interacted St…" at bounding box center [808, 388] width 1495 height 678
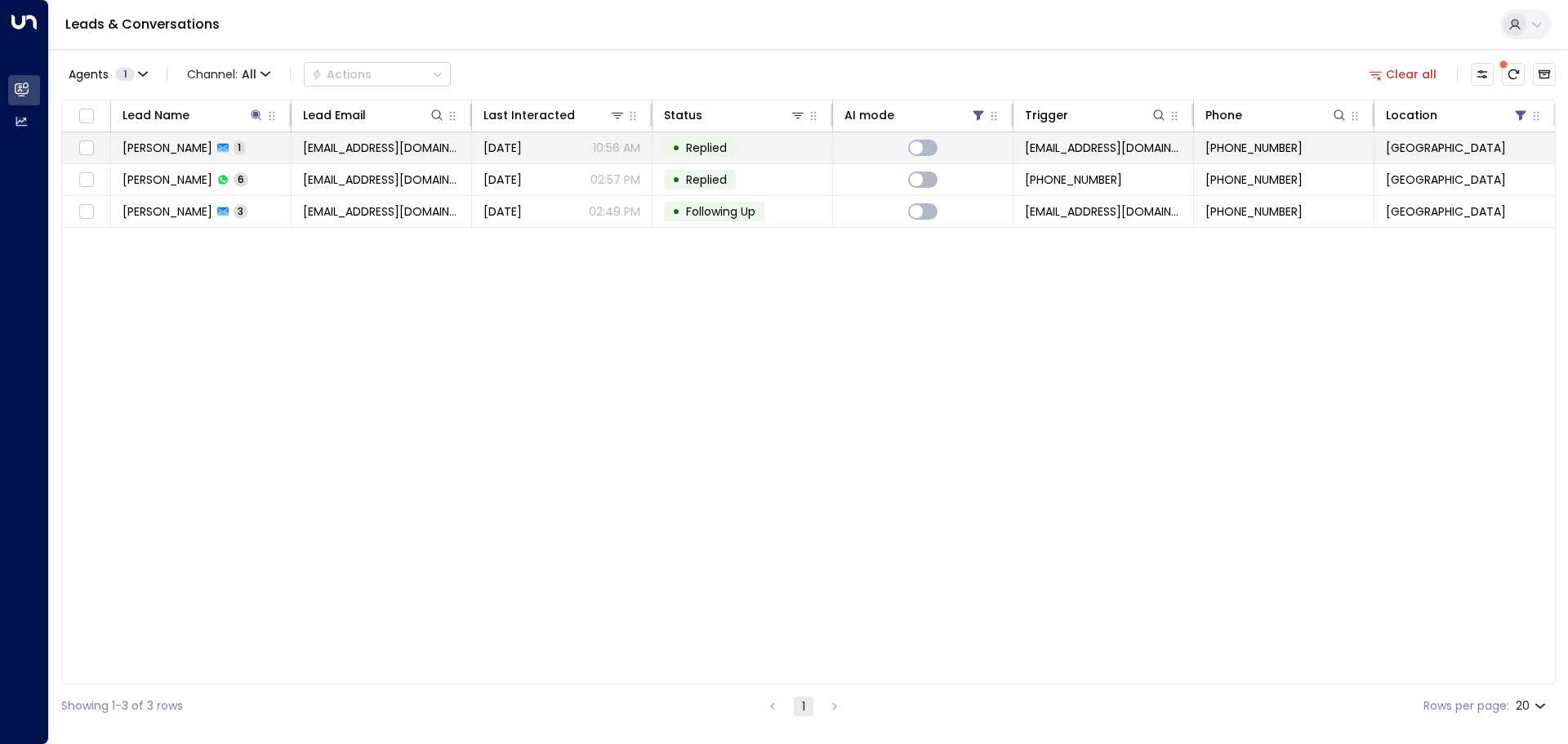
click at [766, 144] on td "• Replied" at bounding box center [743, 148] width 180 height 31
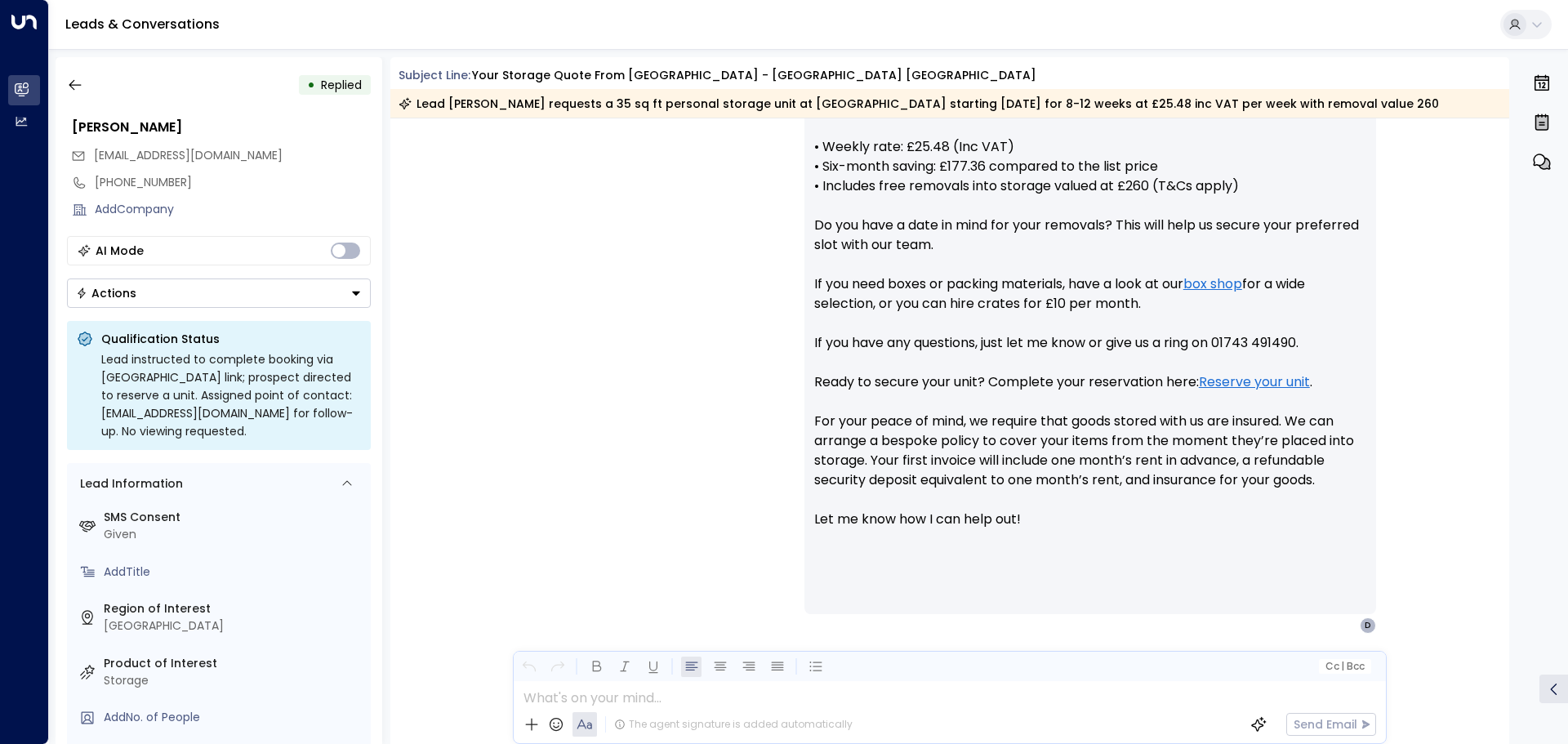
scroll to position [652, 0]
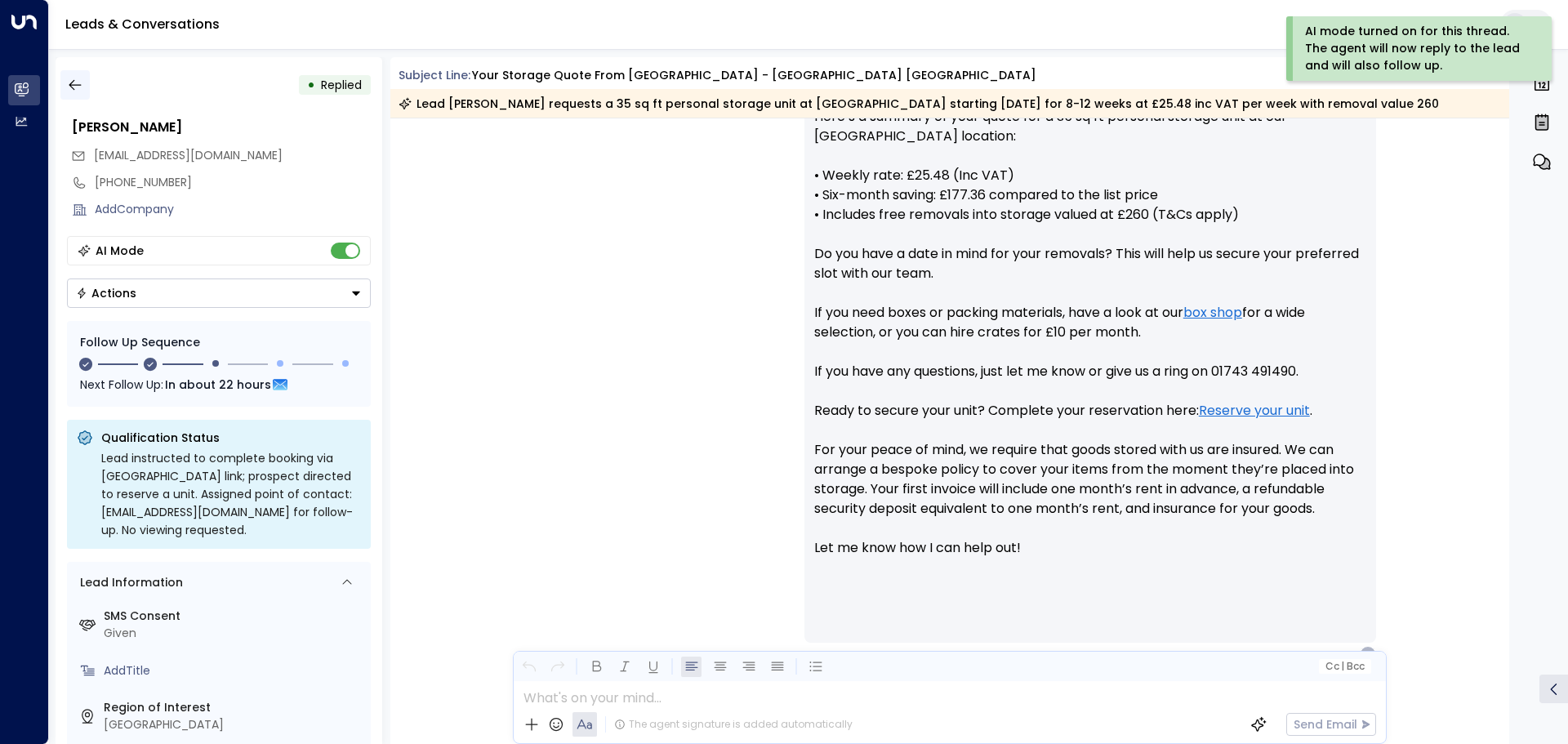
click at [76, 86] on icon "button" at bounding box center [74, 85] width 16 height 16
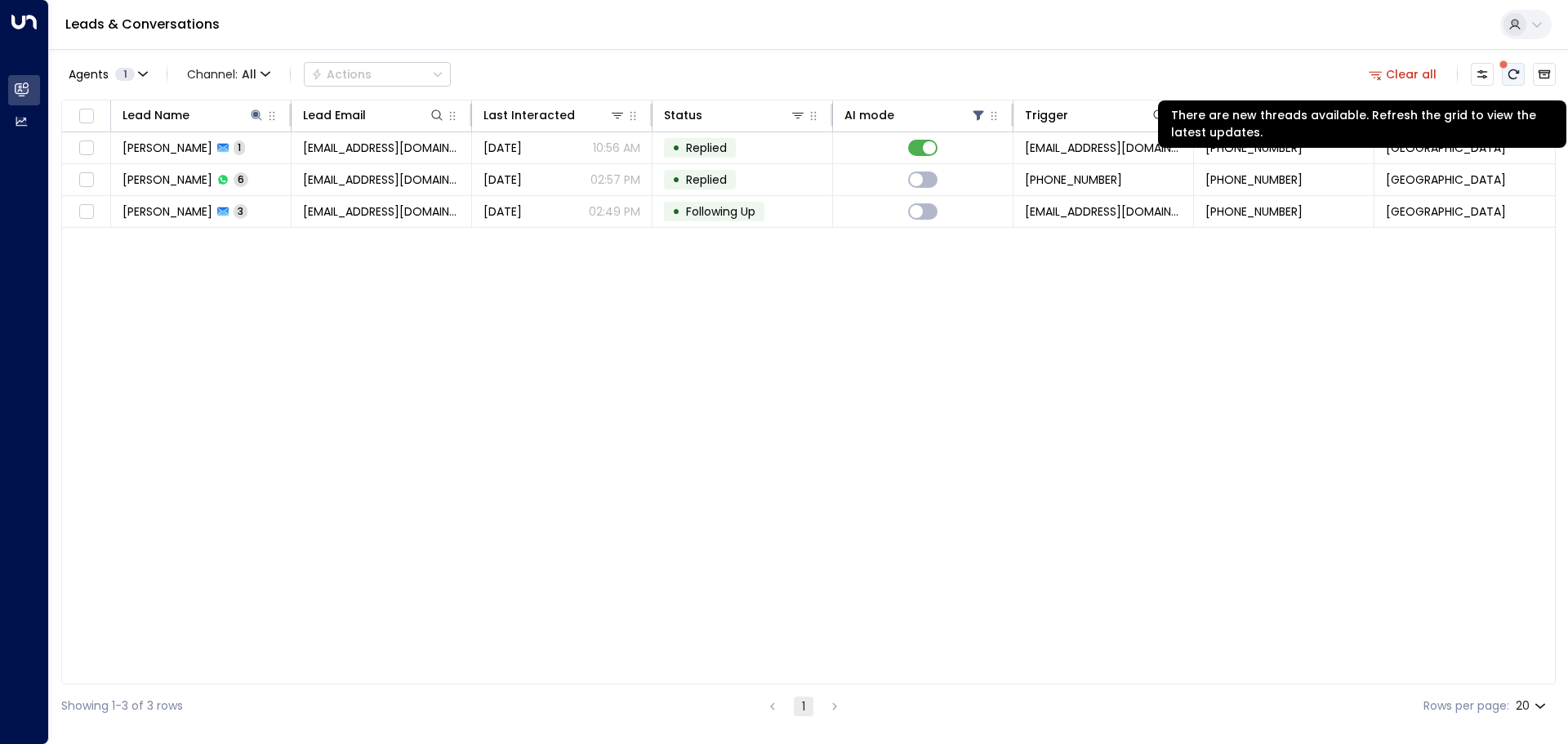
click at [1514, 70] on icon "There are new threads available. Refresh the grid to view the latest updates." at bounding box center [1513, 73] width 10 height 9
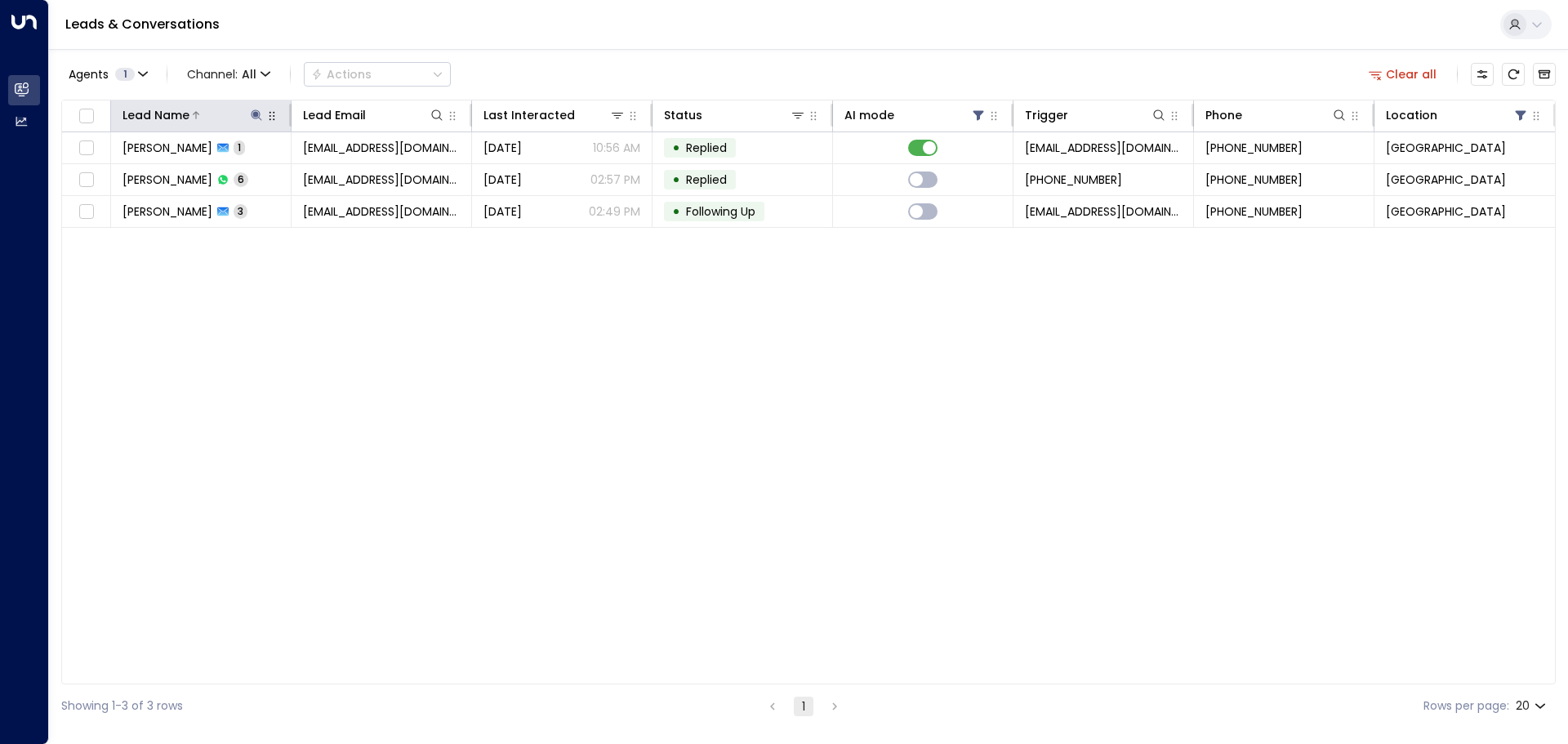
click at [257, 112] on icon at bounding box center [255, 114] width 13 height 13
click at [357, 175] on icon "button" at bounding box center [358, 174] width 13 height 13
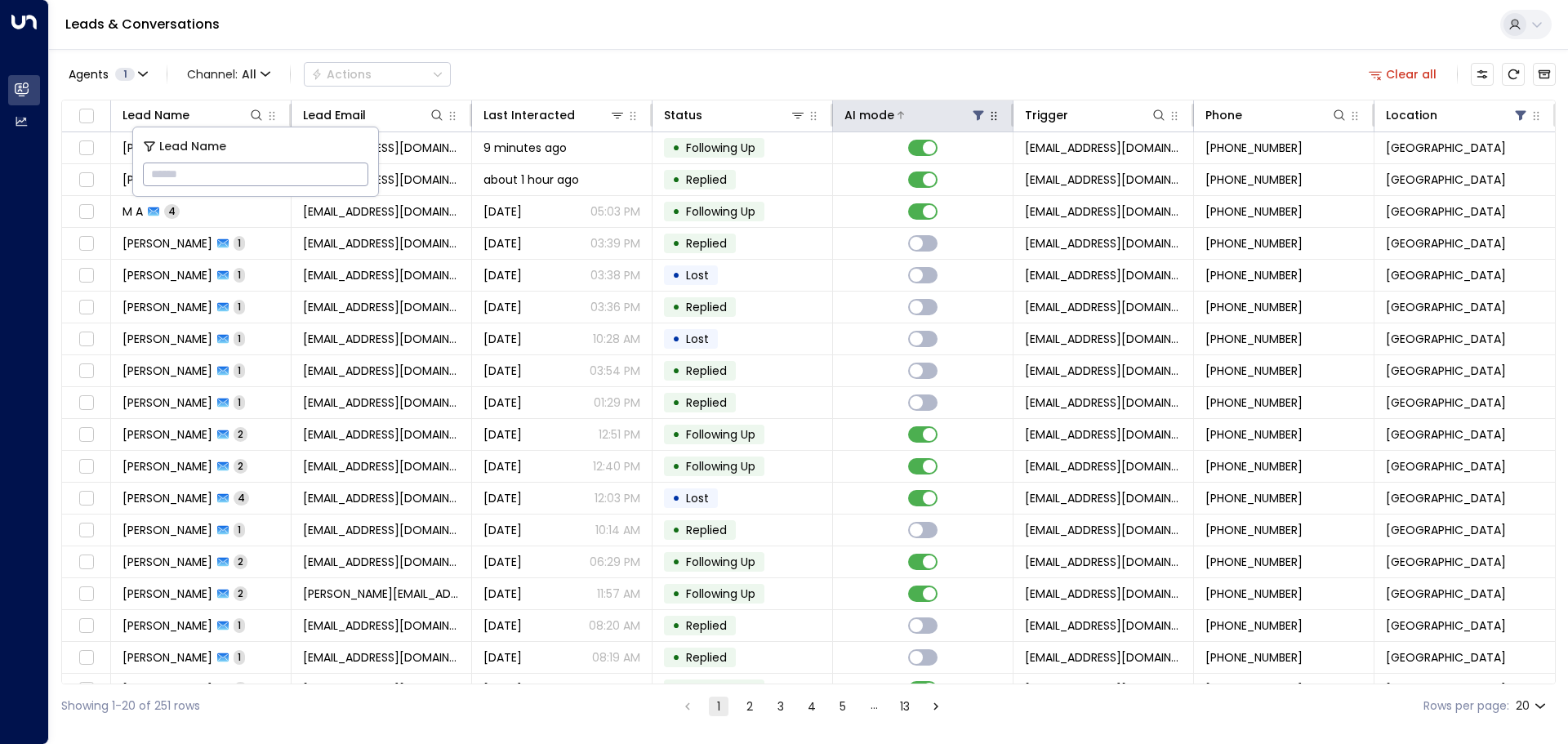
click at [975, 114] on icon at bounding box center [978, 115] width 10 height 9
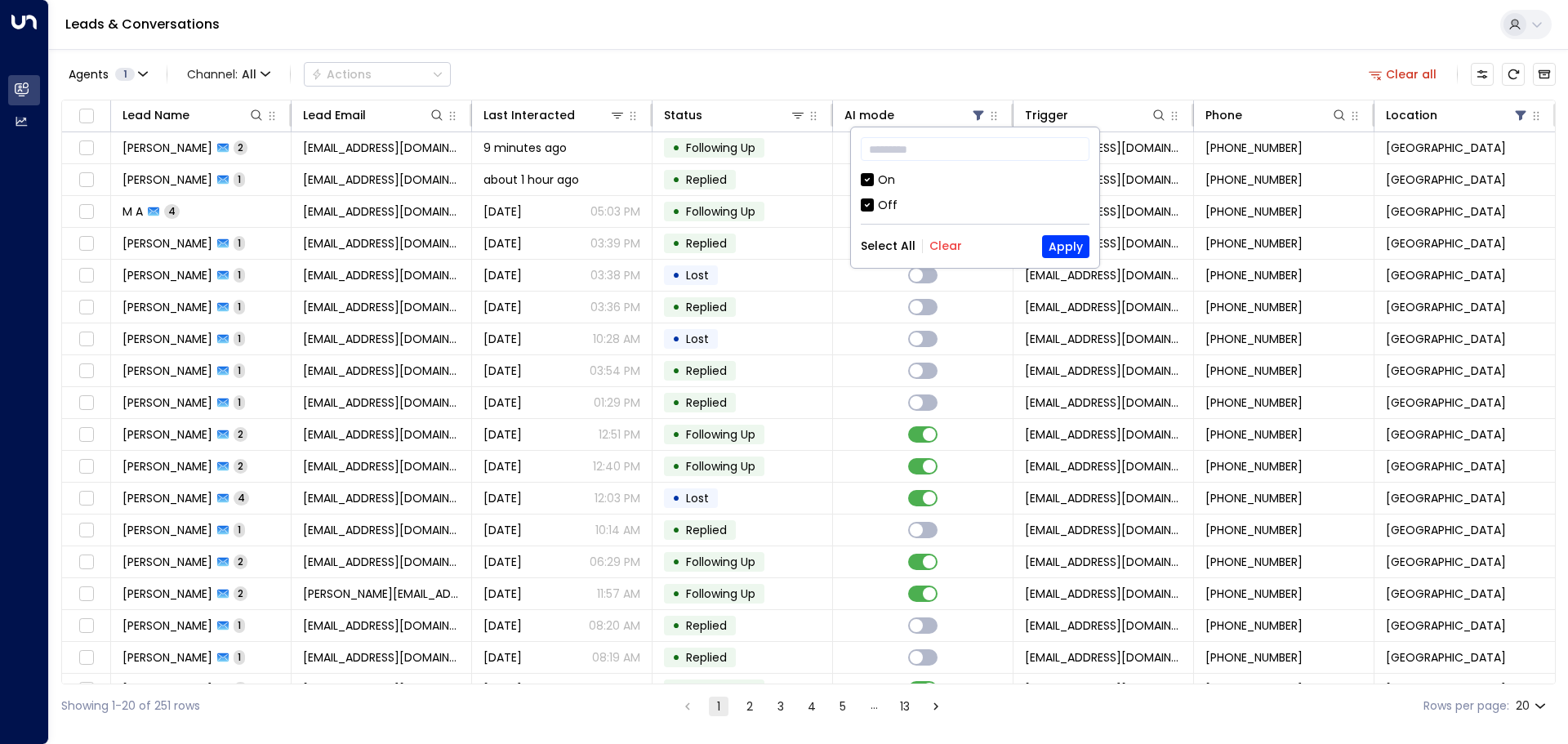
click at [883, 205] on div "Off" at bounding box center [887, 205] width 20 height 17
click at [1073, 241] on button "Apply" at bounding box center [1066, 246] width 47 height 23
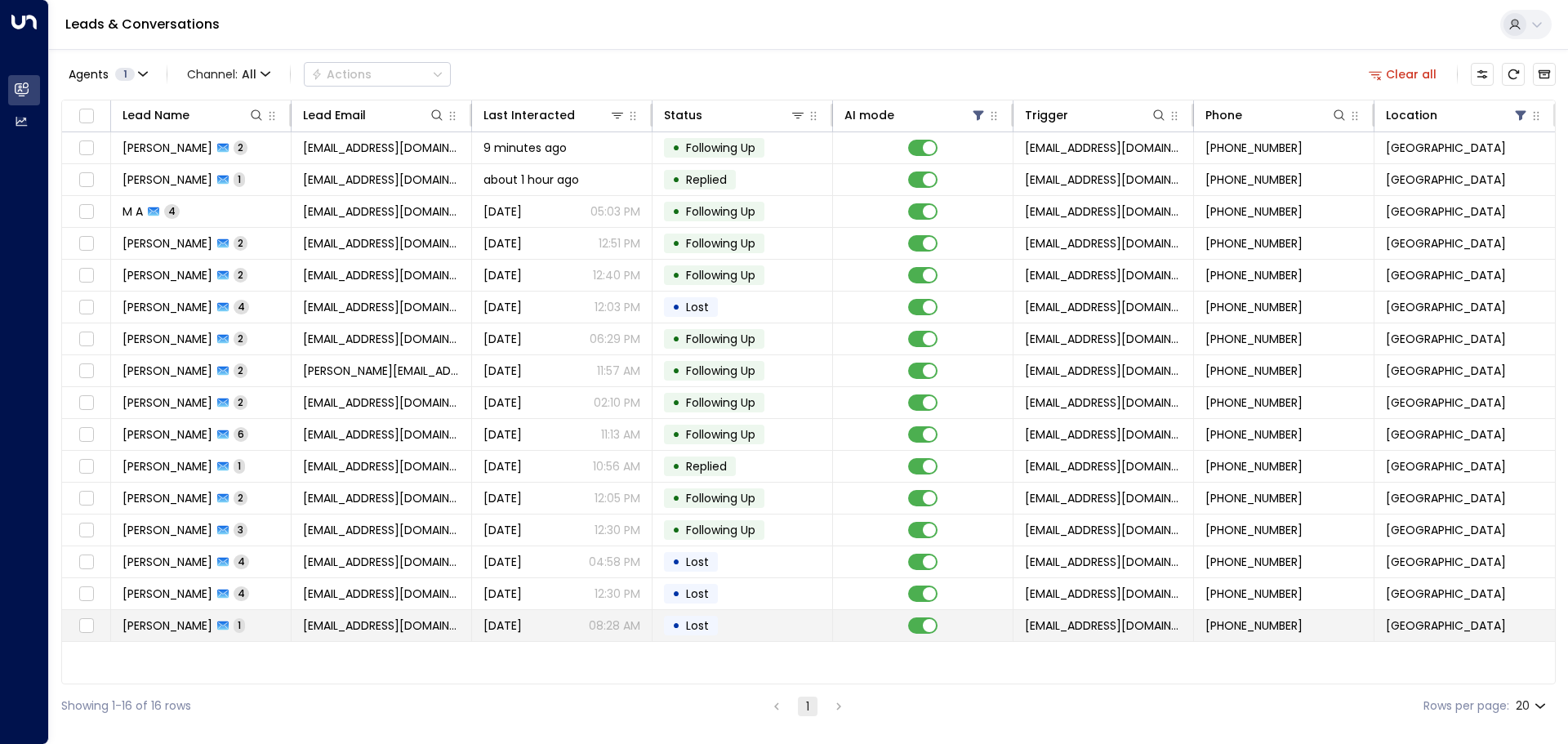
click at [735, 623] on td "• Lost" at bounding box center [743, 625] width 180 height 31
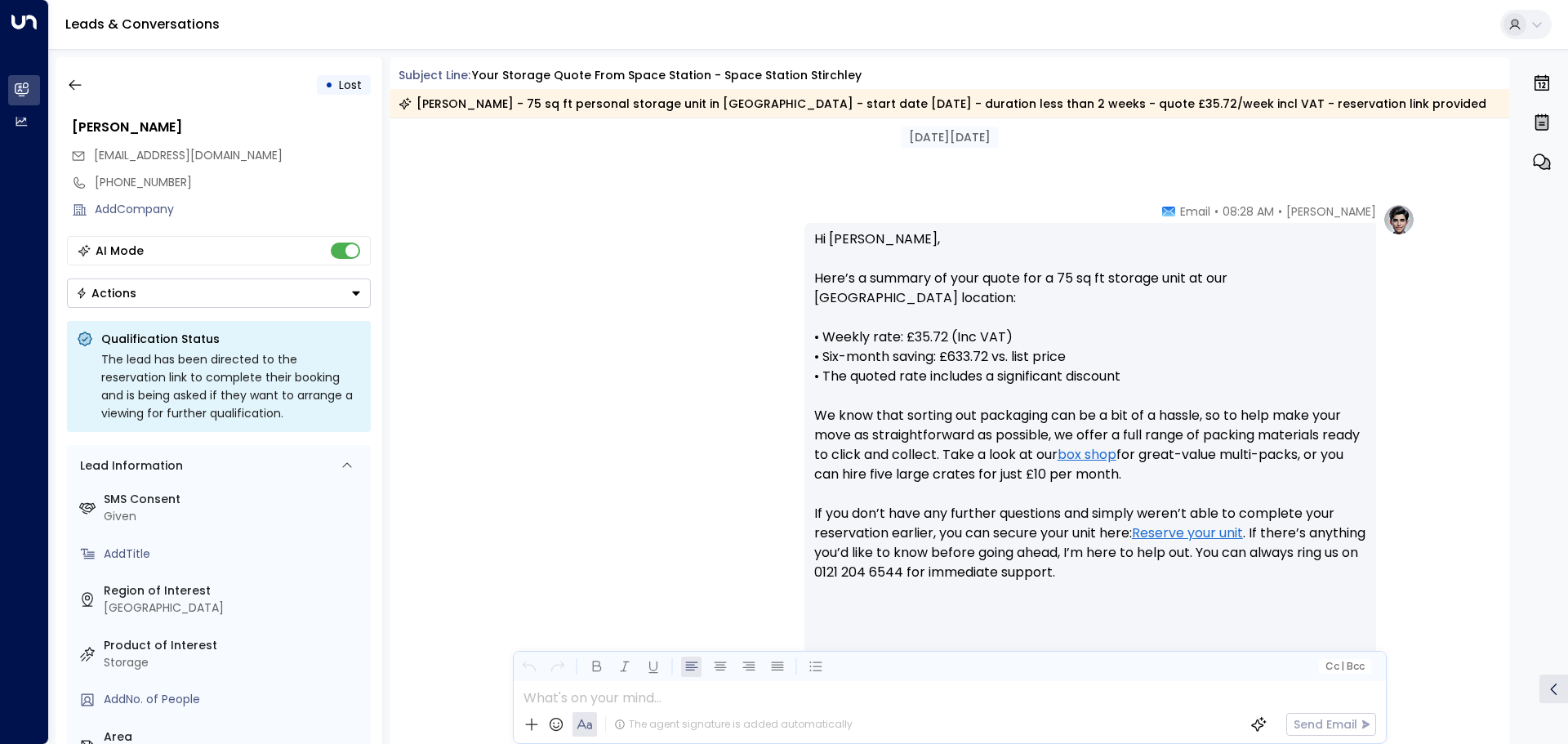
scroll to position [596, 0]
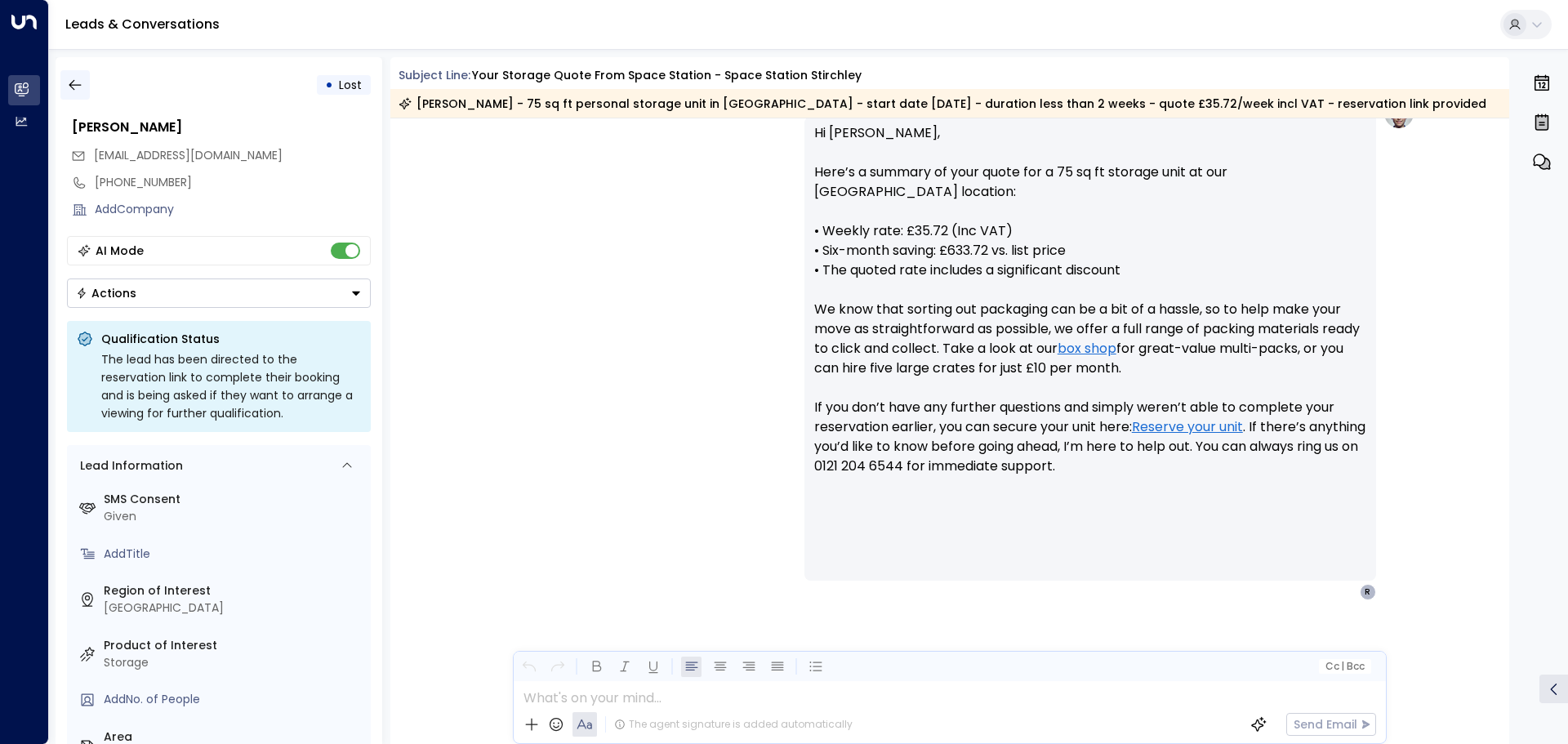
click at [79, 83] on icon "button" at bounding box center [74, 85] width 16 height 16
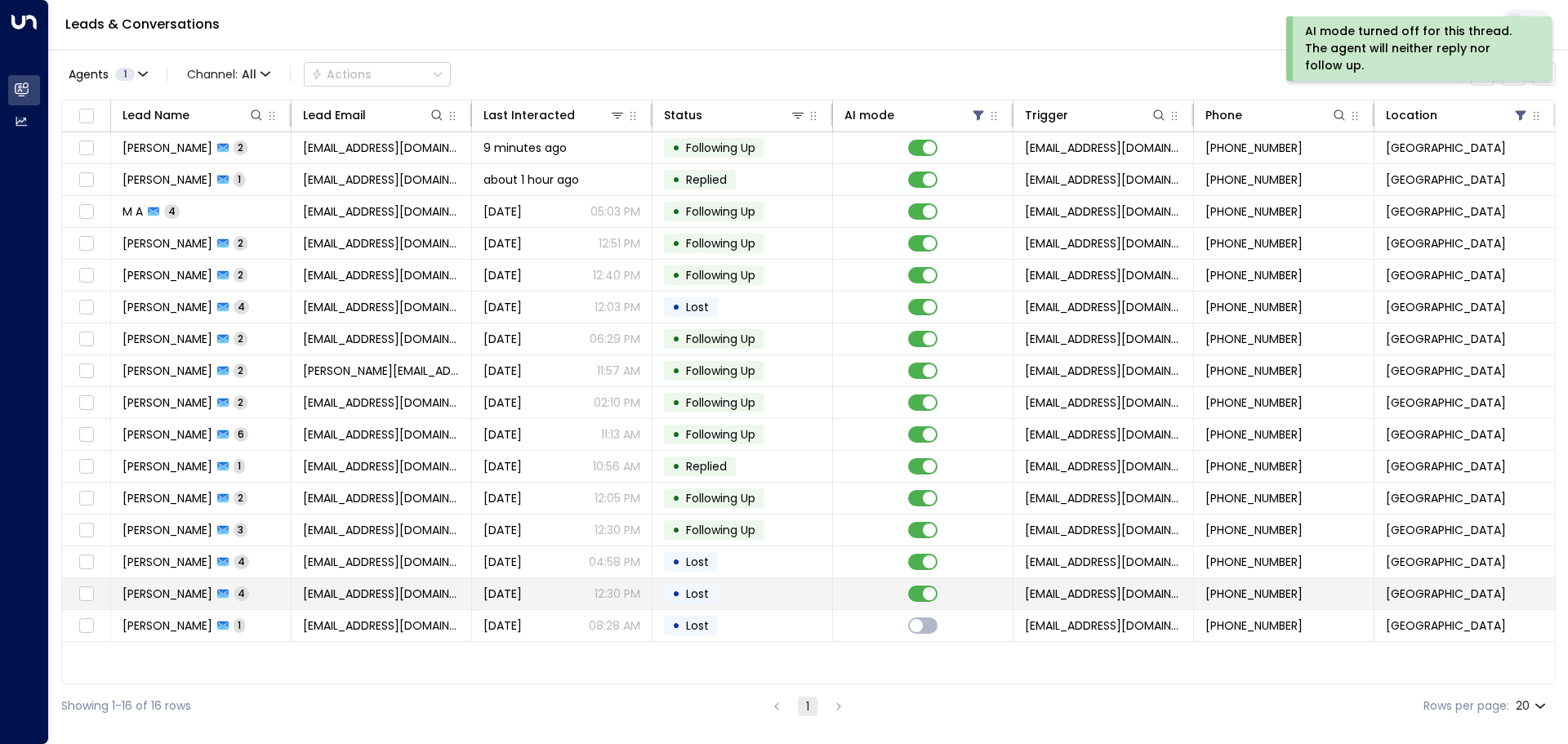
click at [748, 595] on td "• Lost" at bounding box center [743, 594] width 180 height 31
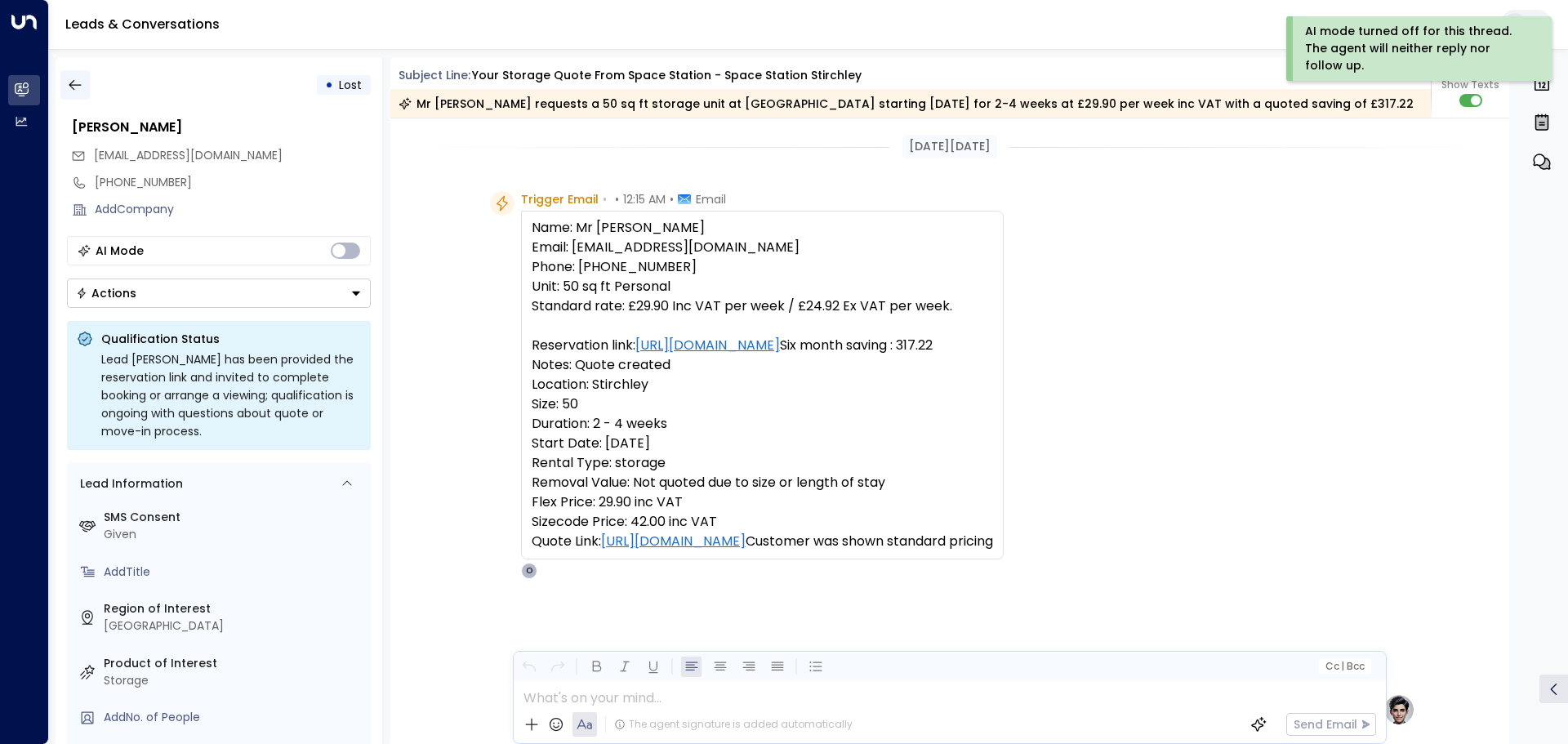
click at [77, 86] on icon "button" at bounding box center [74, 85] width 16 height 16
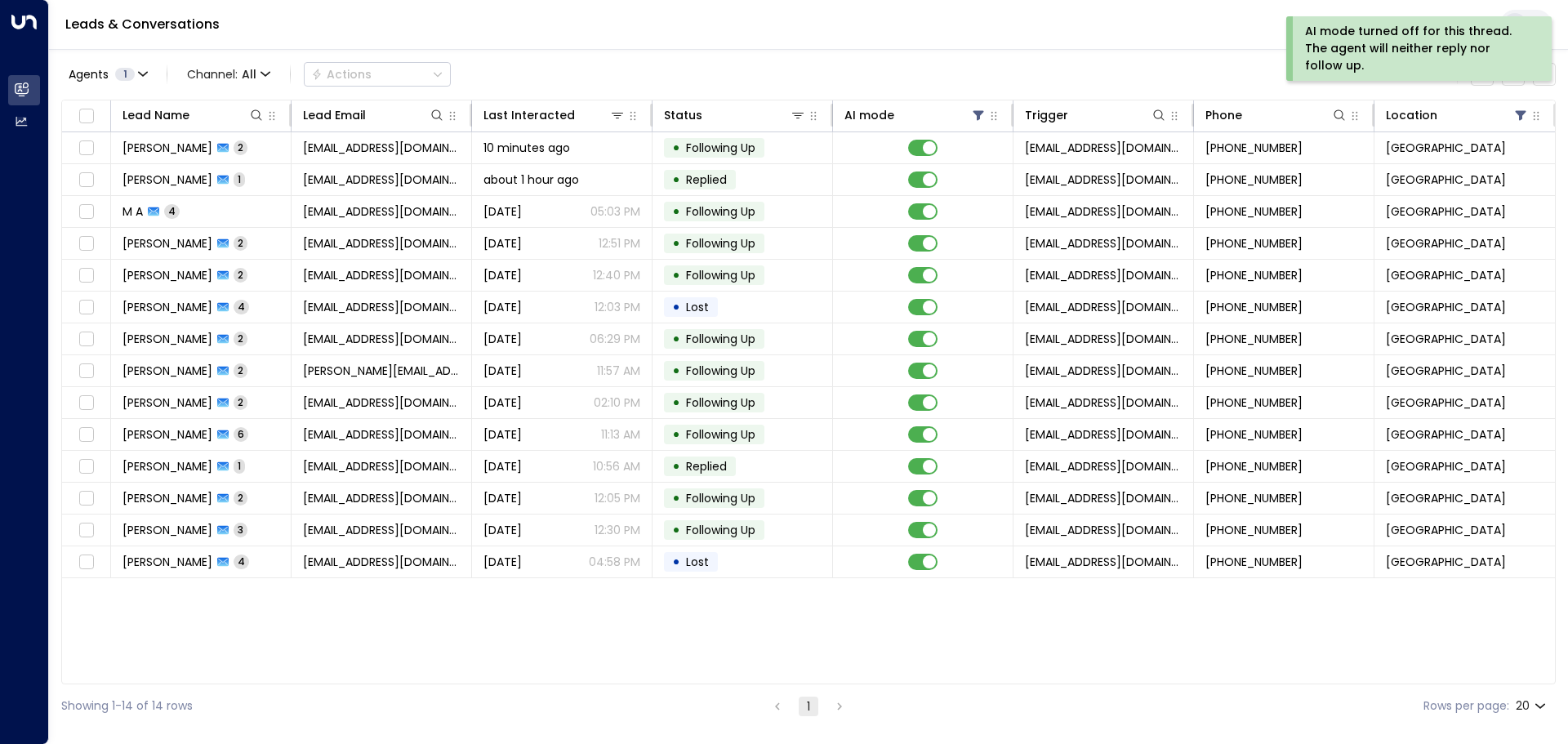
click at [434, 728] on html "AI mode turned off for this thread. The agent will neither reply nor follow up.…" at bounding box center [784, 364] width 1568 height 728
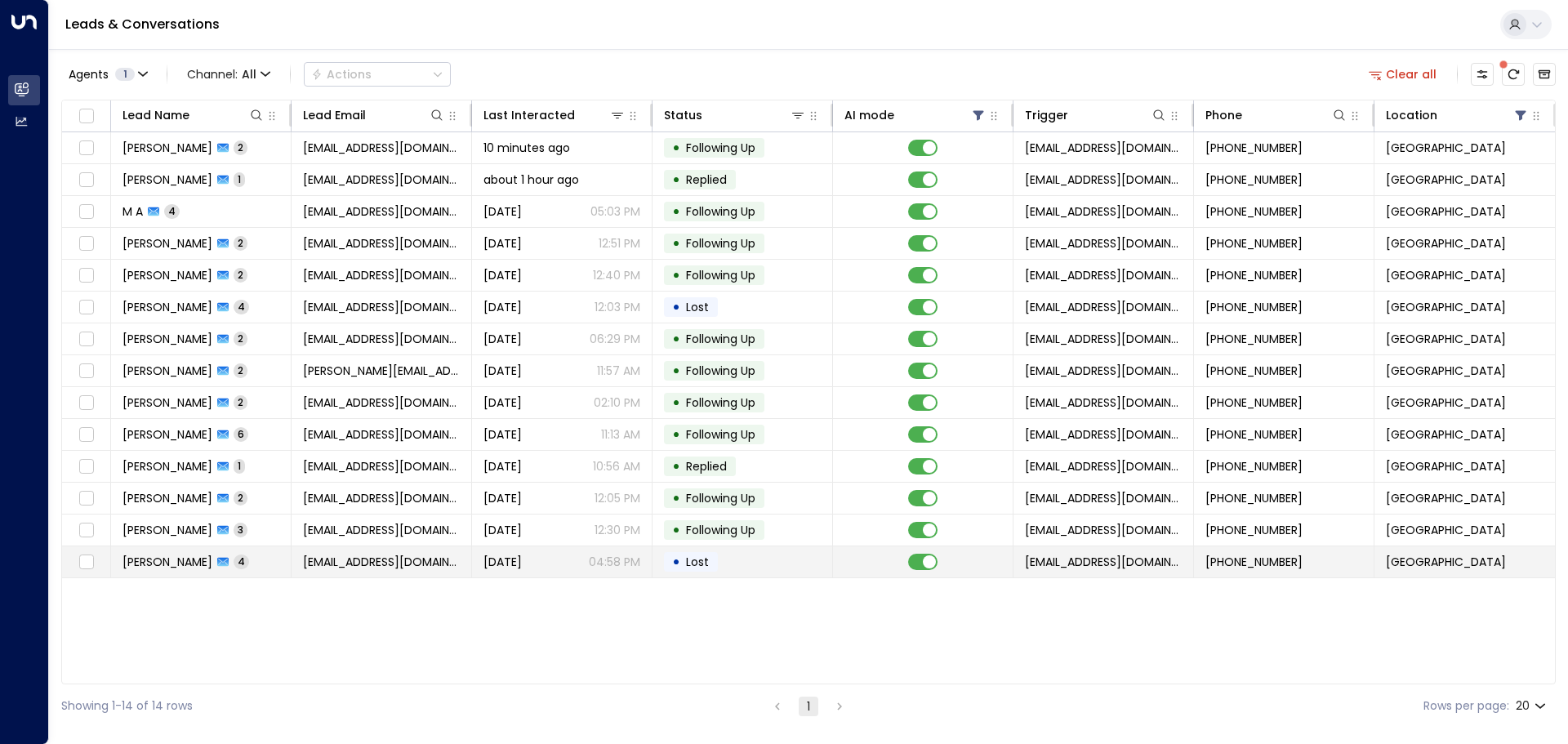
click at [791, 554] on td "• Lost" at bounding box center [743, 561] width 180 height 31
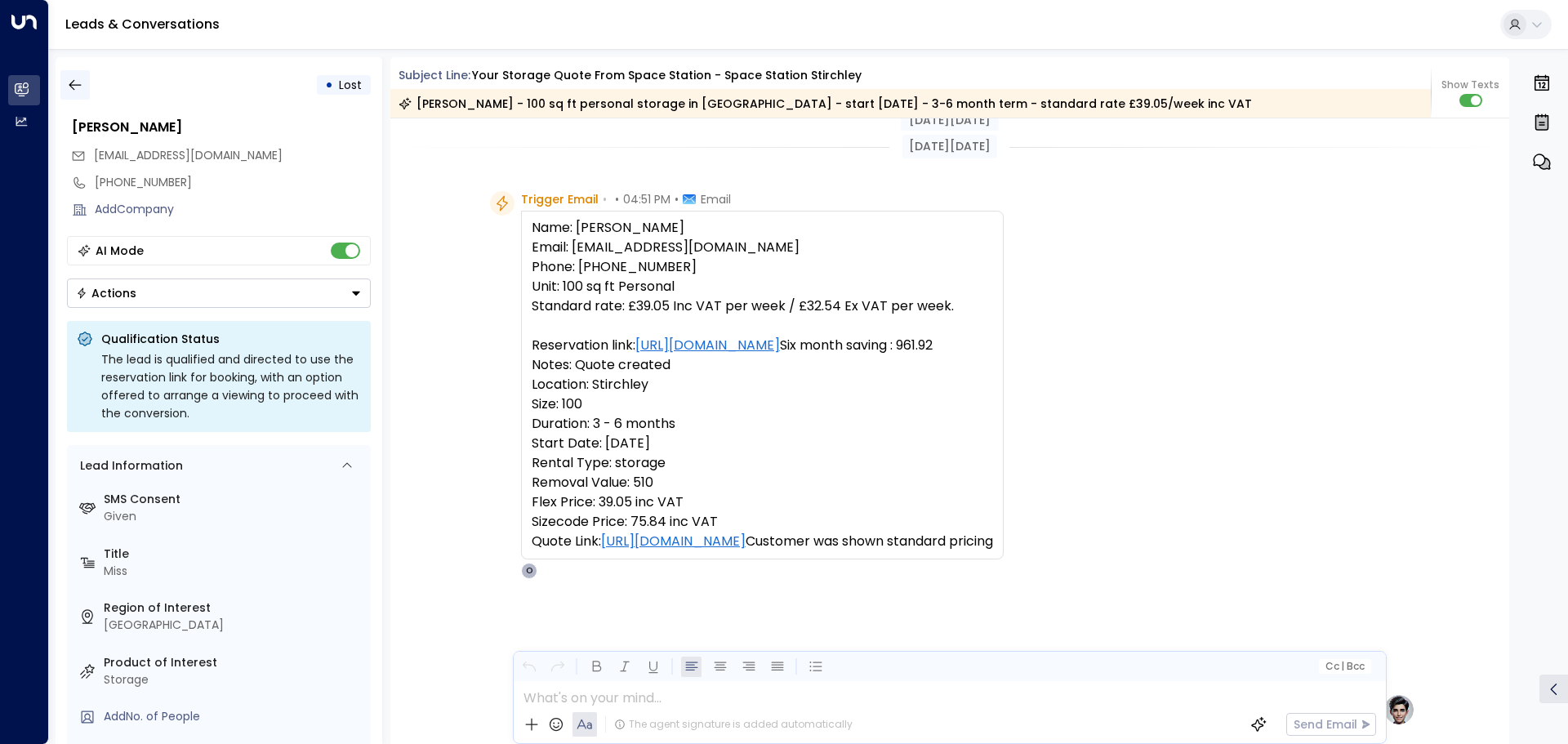
click at [79, 81] on icon "button" at bounding box center [74, 85] width 16 height 16
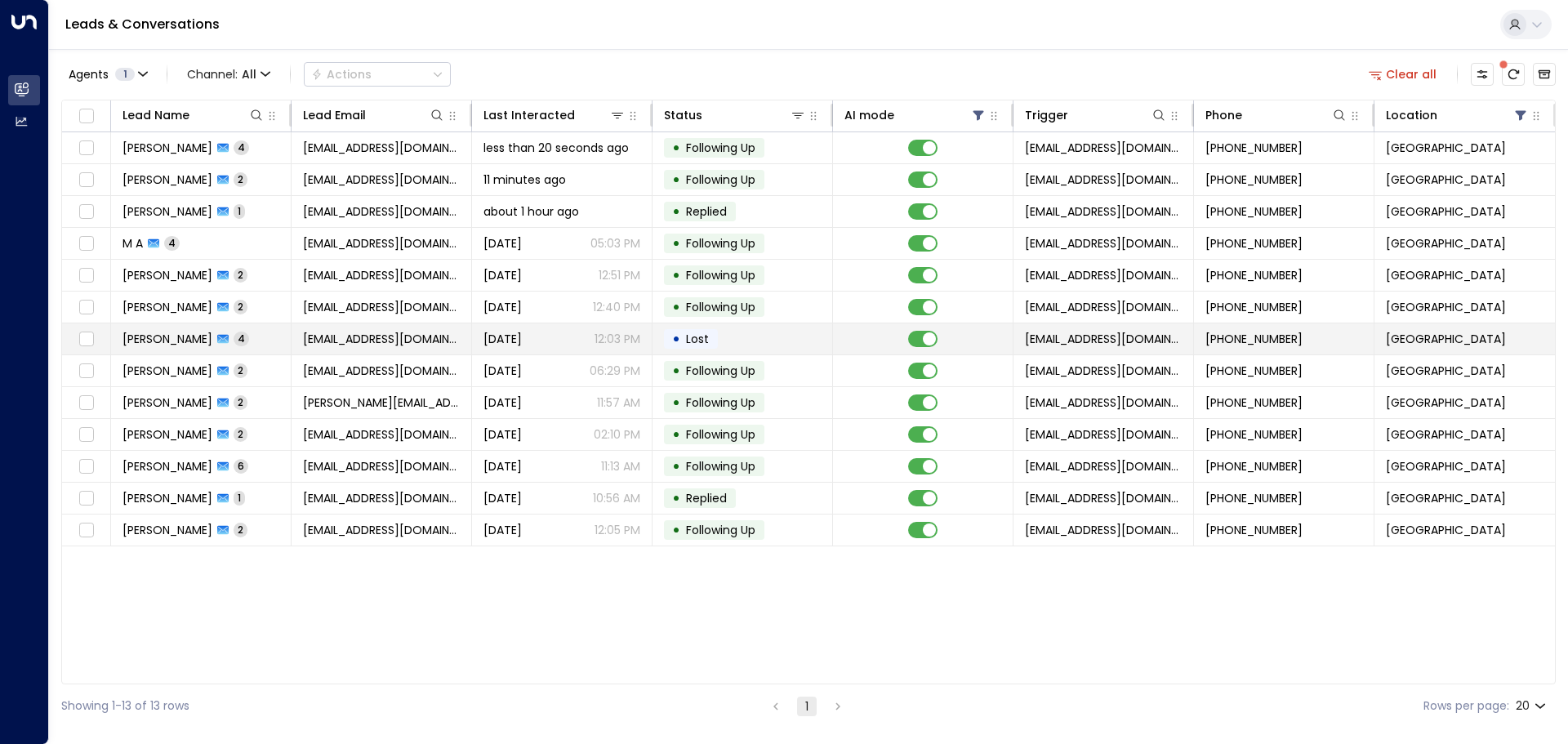
click at [845, 331] on td at bounding box center [923, 338] width 180 height 31
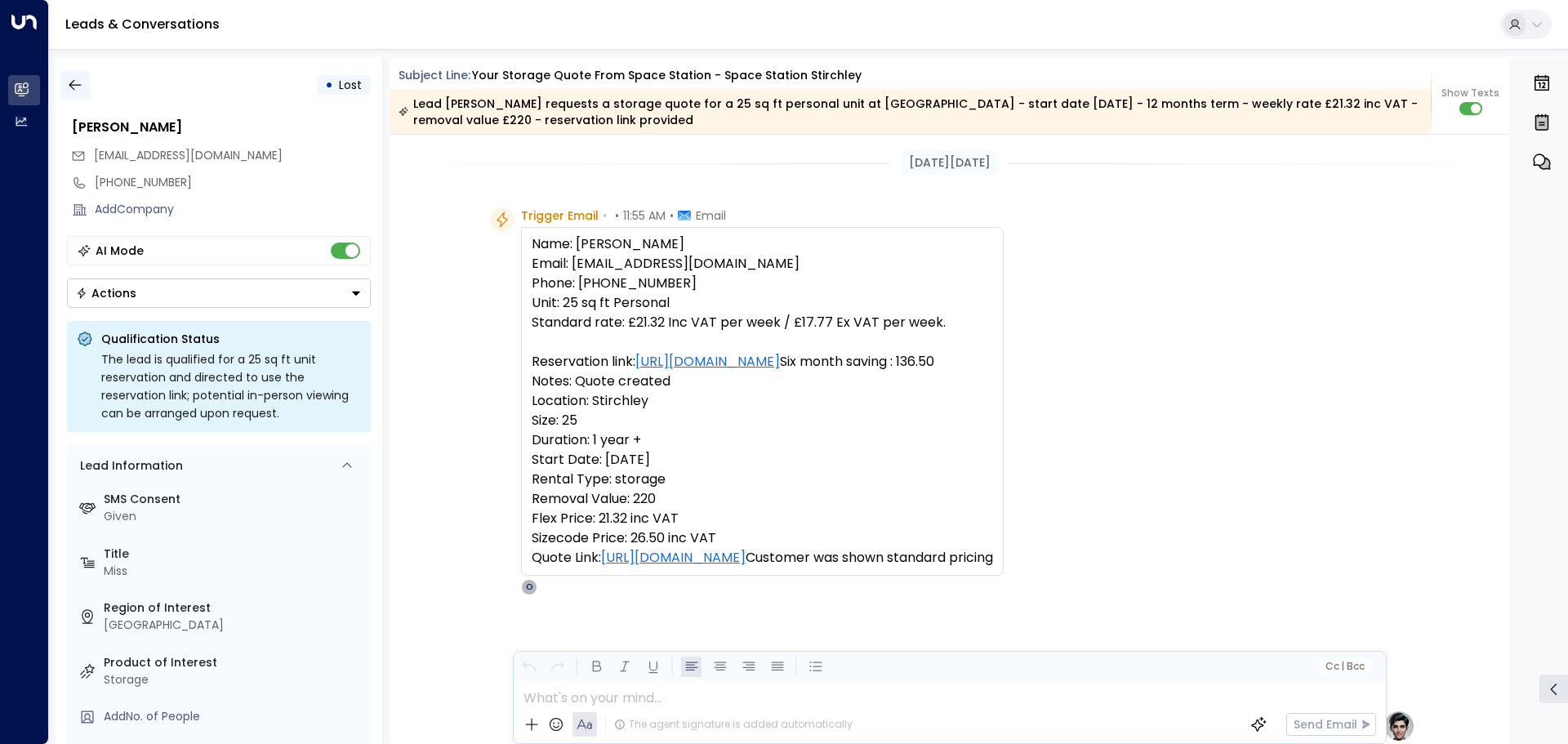
click at [74, 88] on icon "button" at bounding box center [74, 85] width 16 height 16
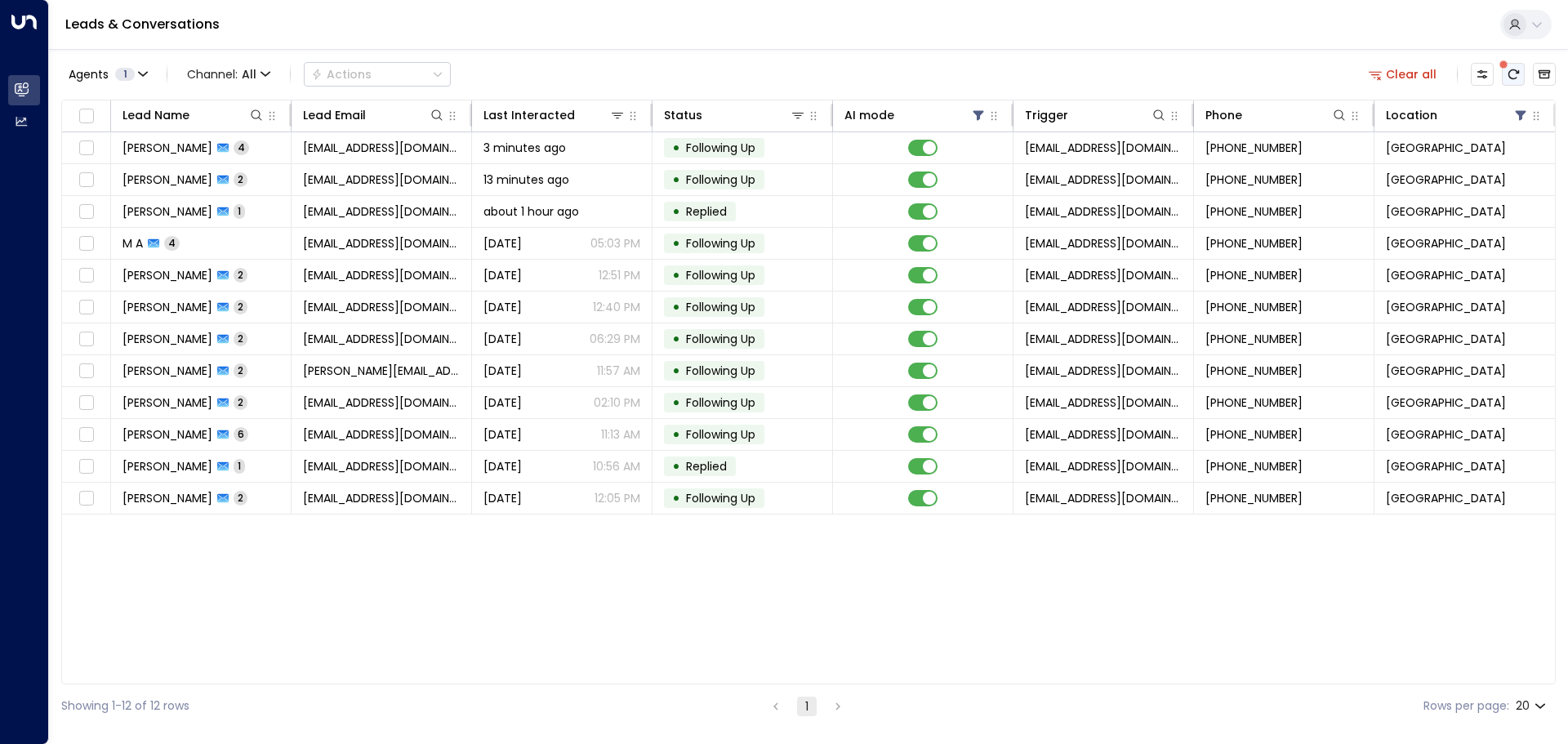
click at [1516, 67] on button "There are new threads available. Refresh the grid to view the latest updates." at bounding box center [1513, 74] width 23 height 23
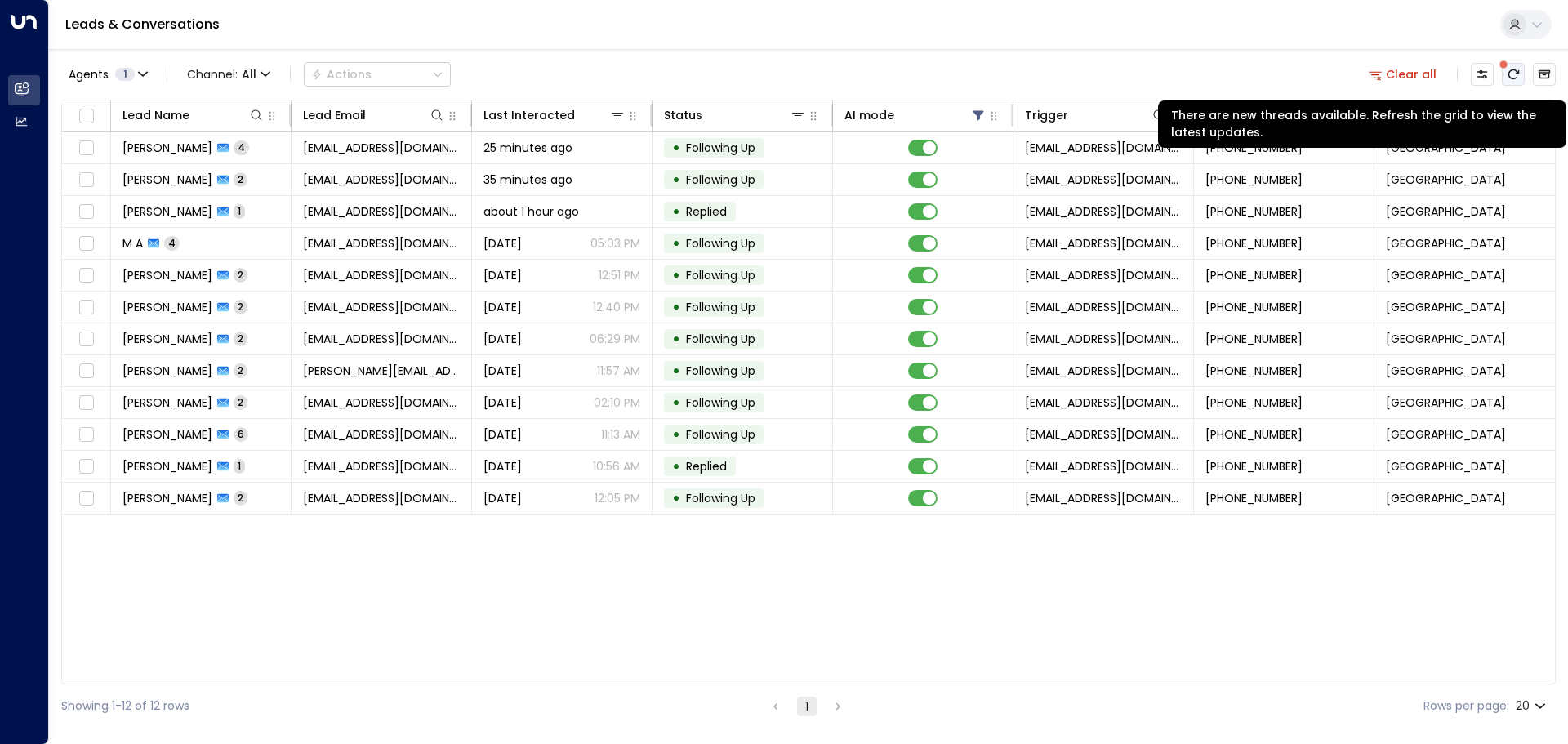
click at [1509, 74] on icon "There are new threads available. Refresh the grid to view the latest updates." at bounding box center [1513, 73] width 10 height 9
